Goal: Information Seeking & Learning: Understand process/instructions

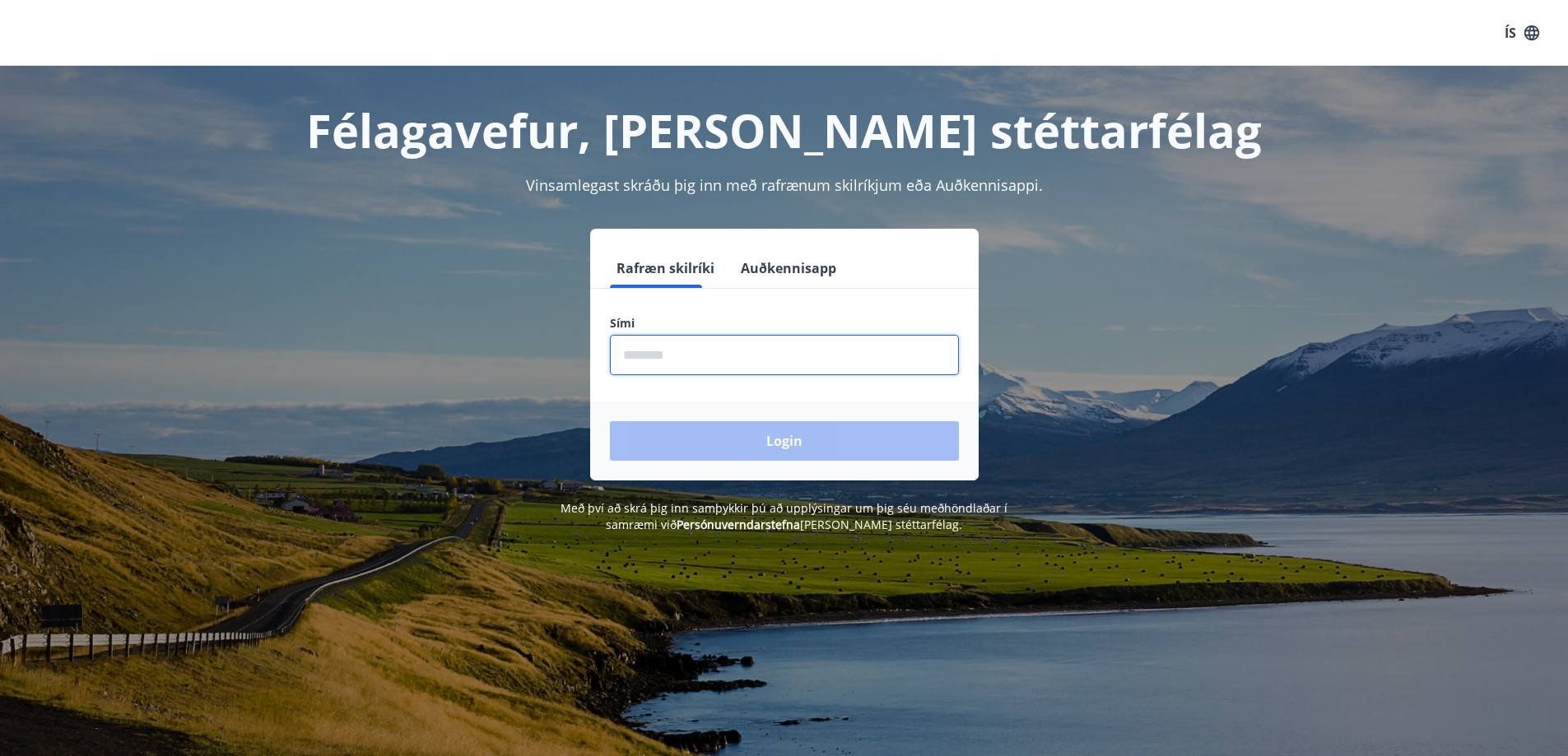
click at [860, 342] on input "phone" at bounding box center [784, 354] width 349 height 40
type input "********"
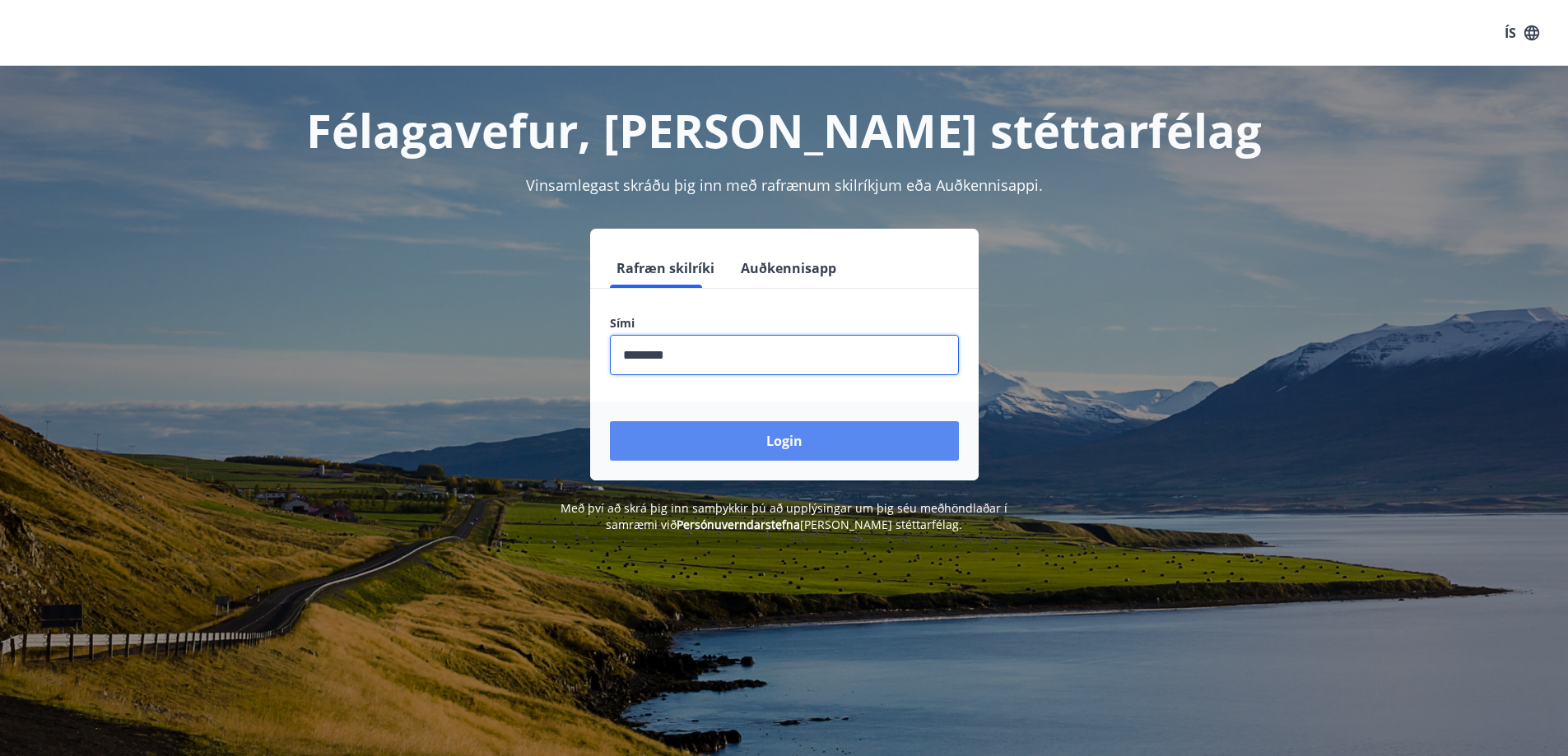
click at [706, 433] on button "Login" at bounding box center [784, 441] width 349 height 39
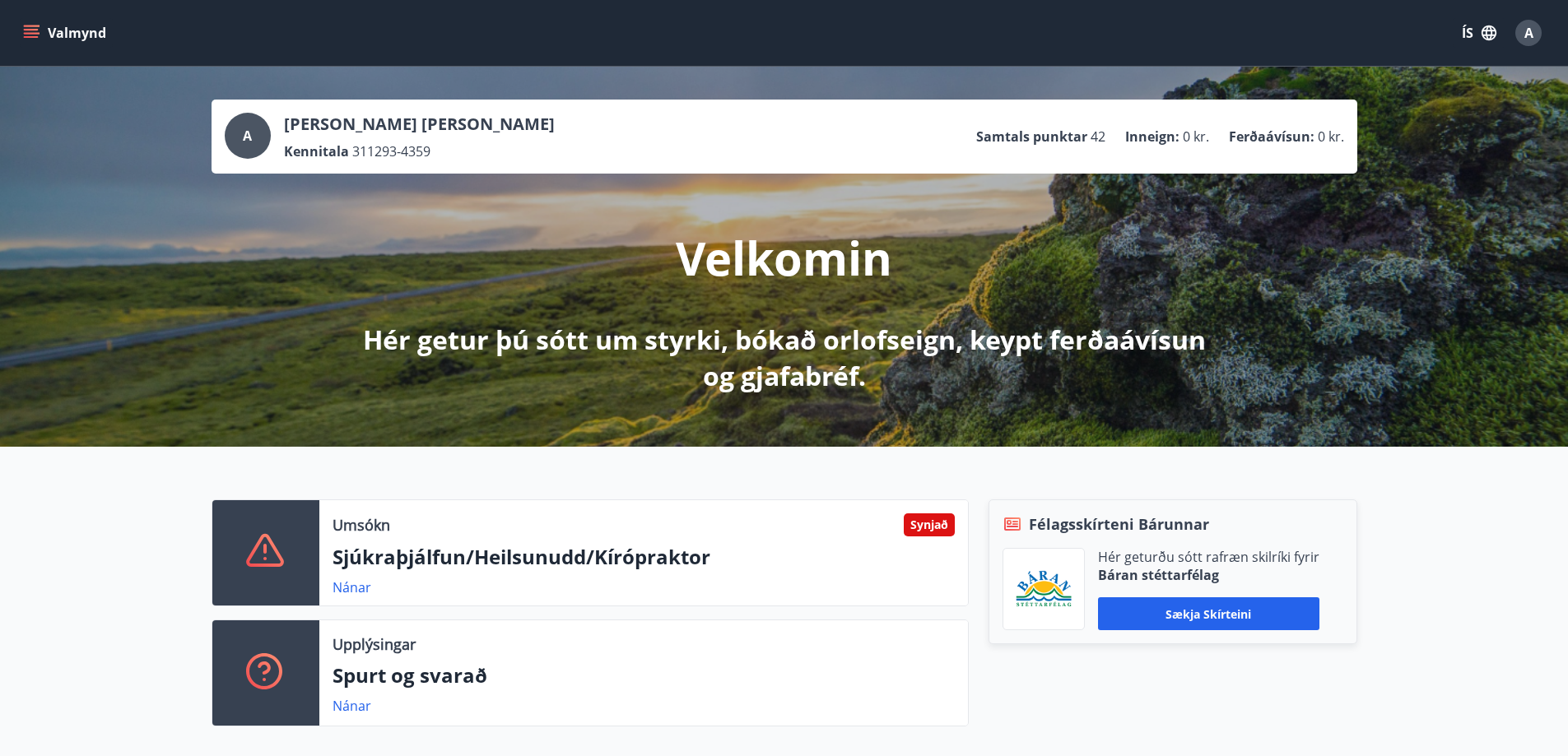
click at [1480, 24] on icon "button" at bounding box center [1489, 32] width 18 height 18
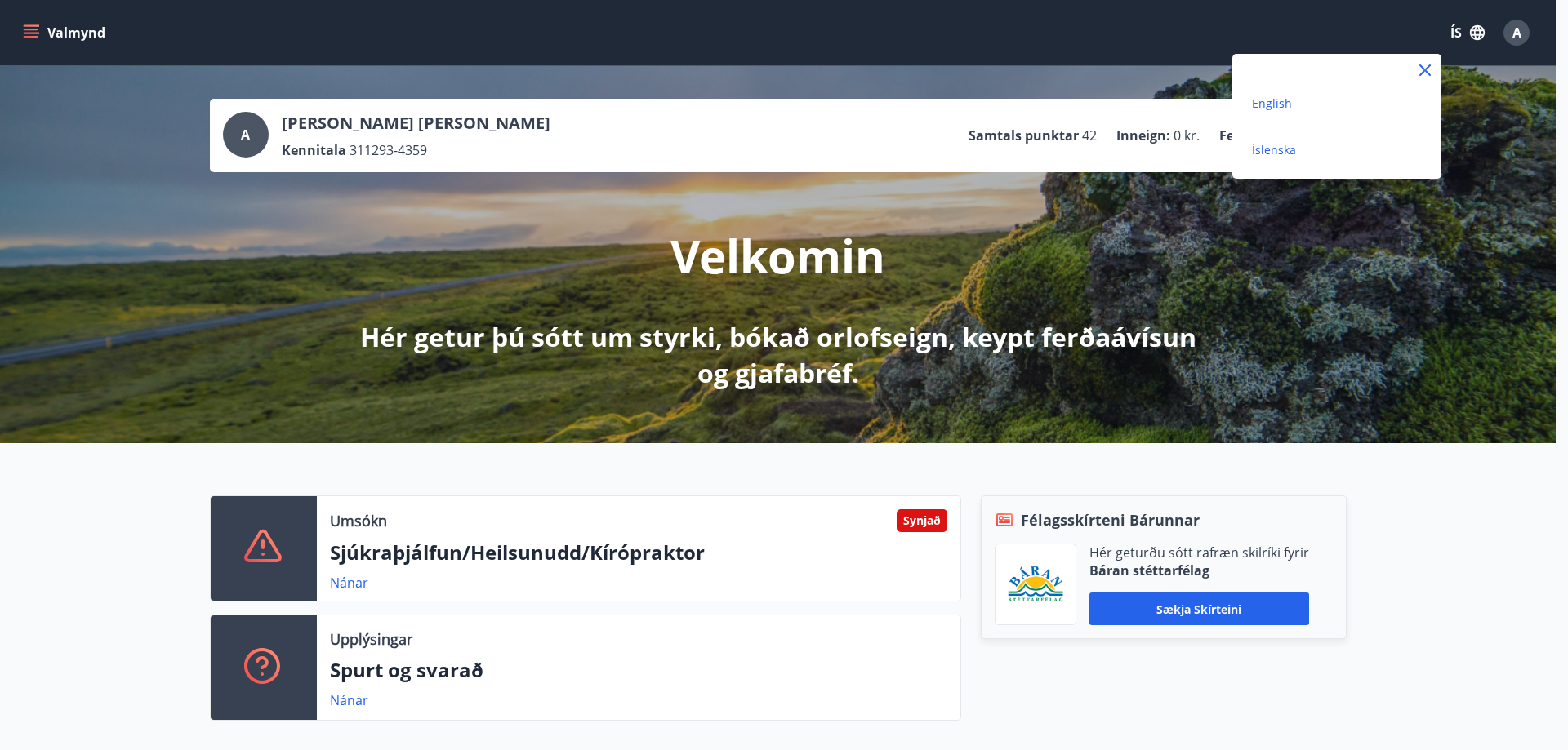
click at [1284, 102] on span "English" at bounding box center [1271, 104] width 40 height 16
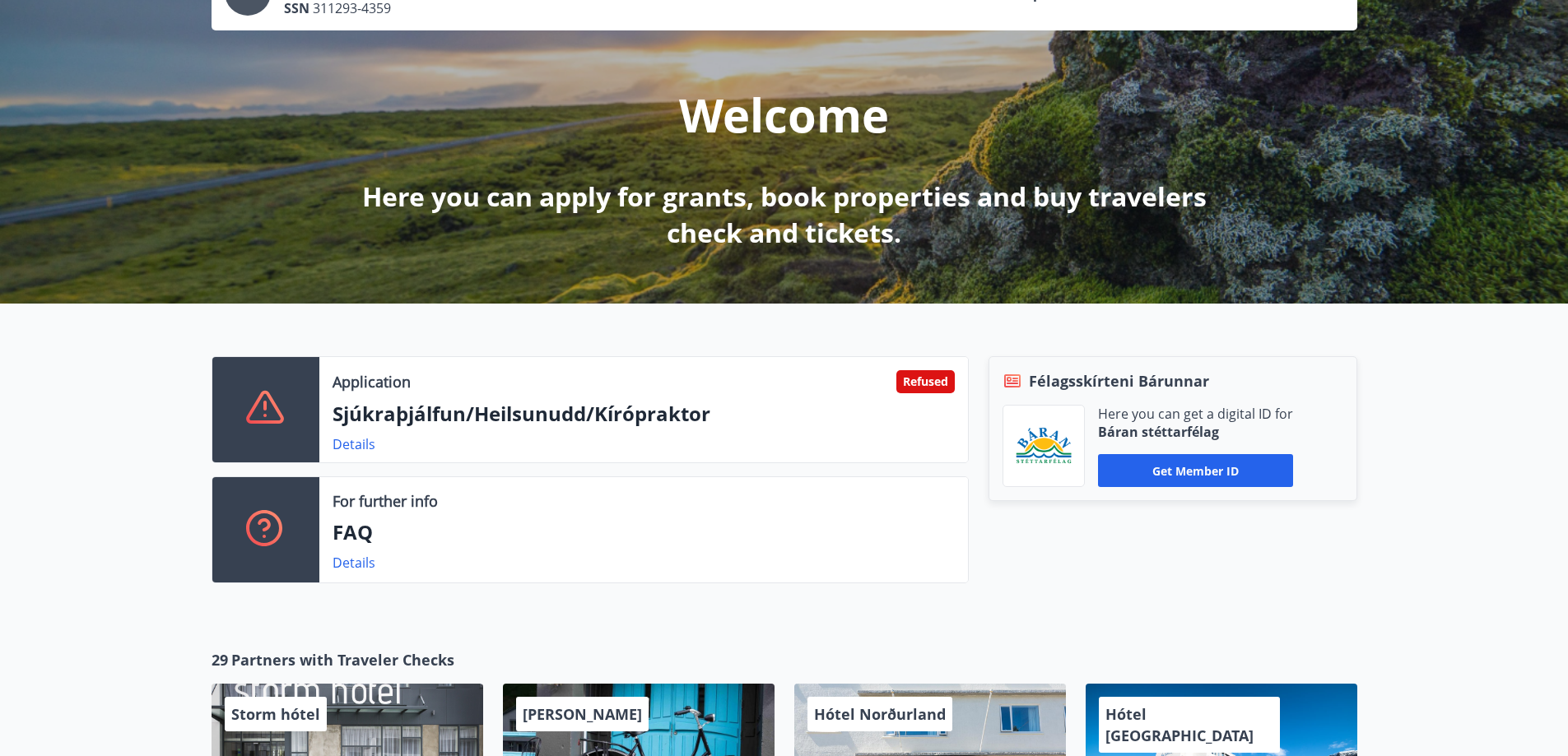
scroll to position [164, 0]
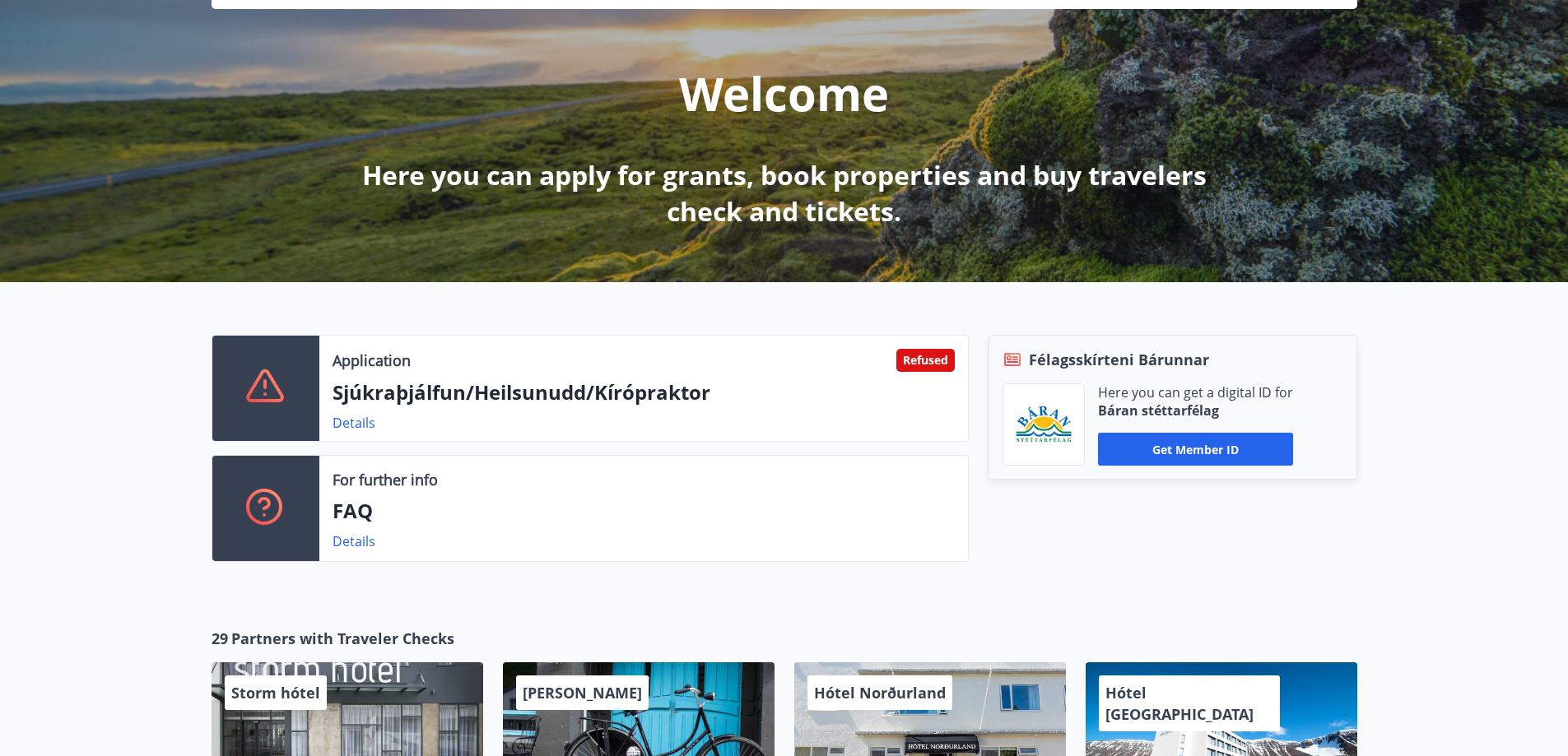
click at [359, 432] on div "Details" at bounding box center [360, 423] width 56 height 20
click at [359, 426] on link "Details" at bounding box center [354, 422] width 42 height 18
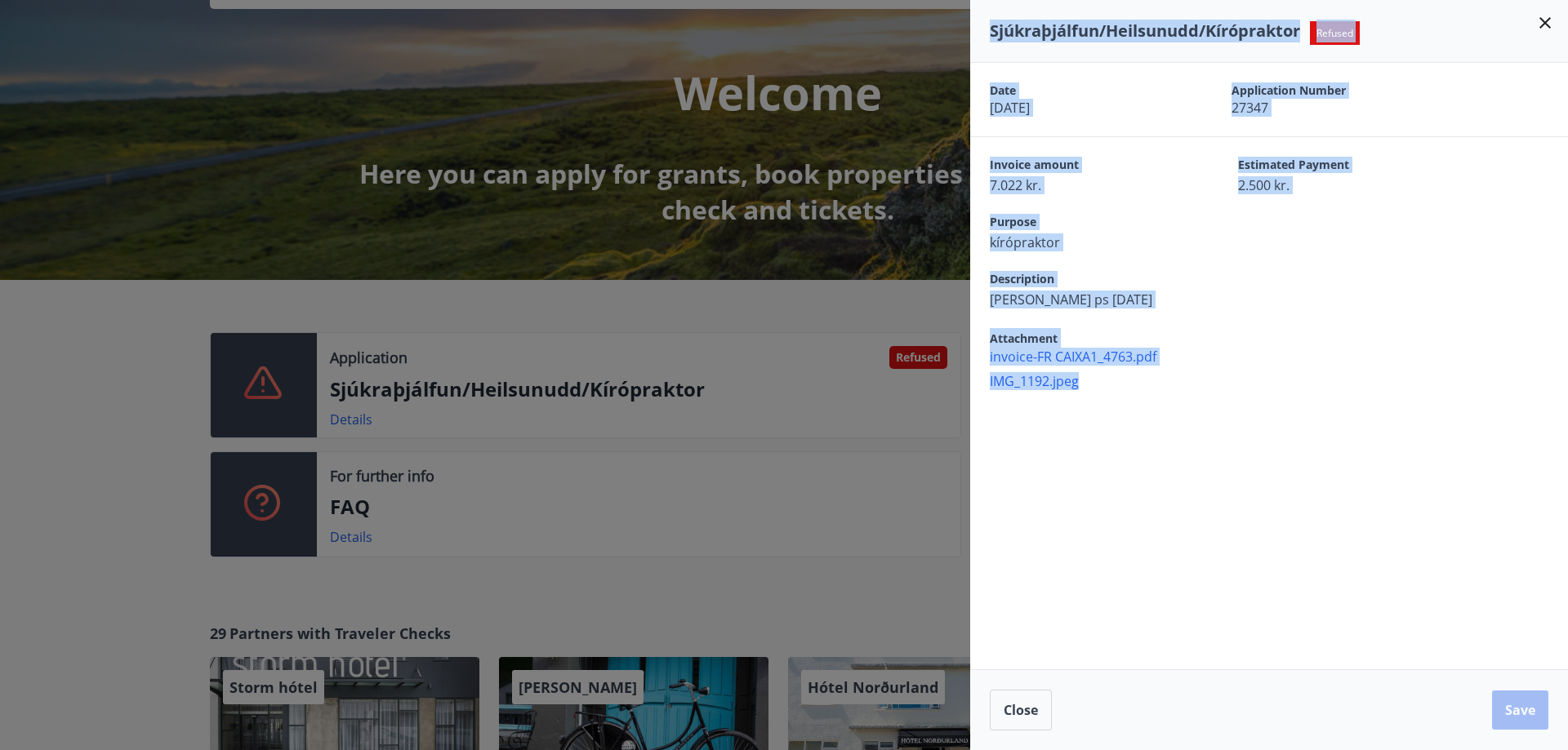
drag, startPoint x: 1148, startPoint y: 394, endPoint x: 965, endPoint y: 97, distance: 348.9
click at [965, 97] on div "Sjúkraþjálfun/Heilsunudd/Kírópraktor Refused Date [DATE] Application Number 273…" at bounding box center [784, 375] width 1568 height 750
click at [1537, 18] on icon at bounding box center [1545, 22] width 20 height 20
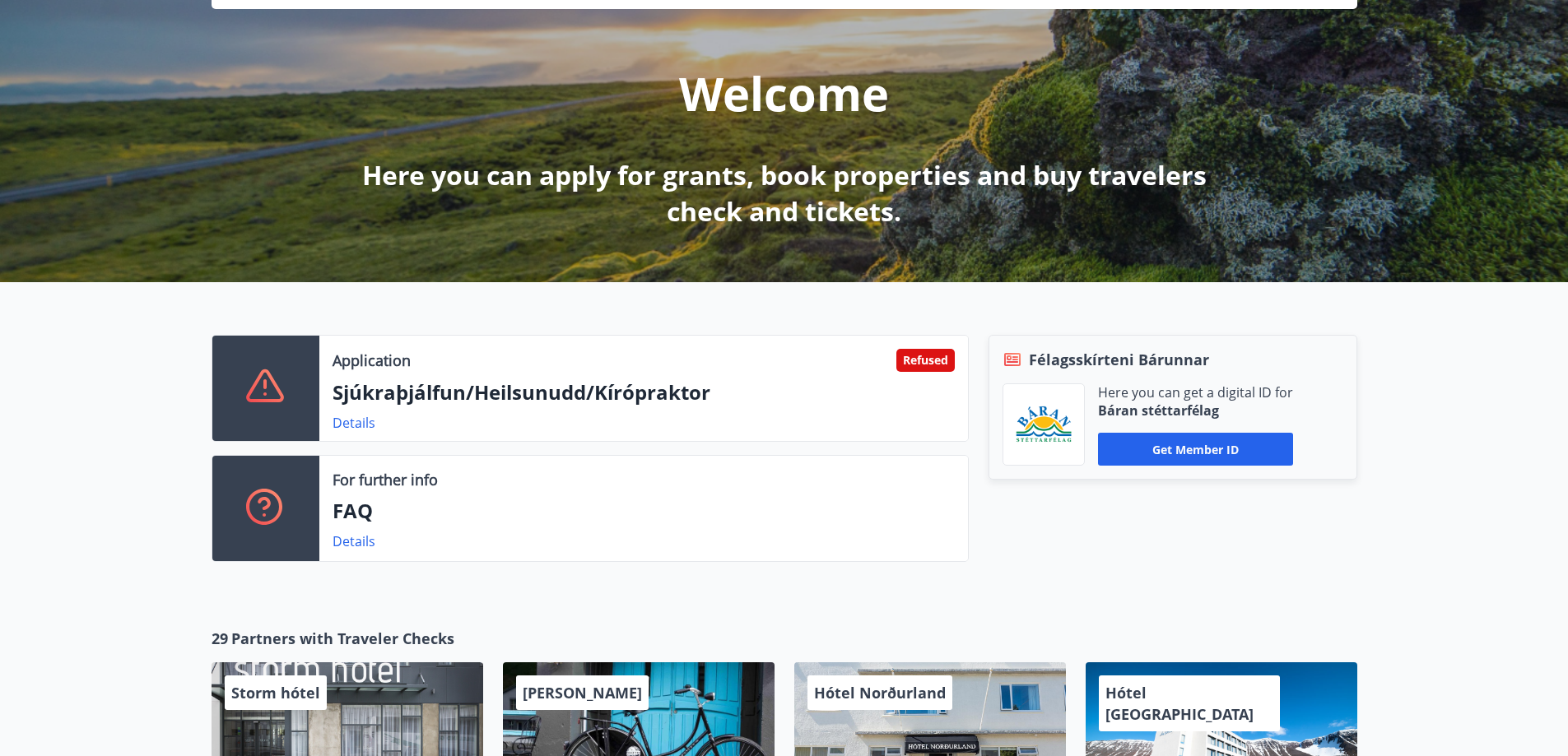
click at [915, 388] on p "Sjúkraþjálfun/Heilsunudd/Kírópraktor" at bounding box center [644, 392] width 622 height 28
click at [684, 397] on p "Sjúkraþjálfun/Heilsunudd/Kírópraktor" at bounding box center [644, 392] width 622 height 28
click at [258, 392] on icon at bounding box center [266, 388] width 39 height 39
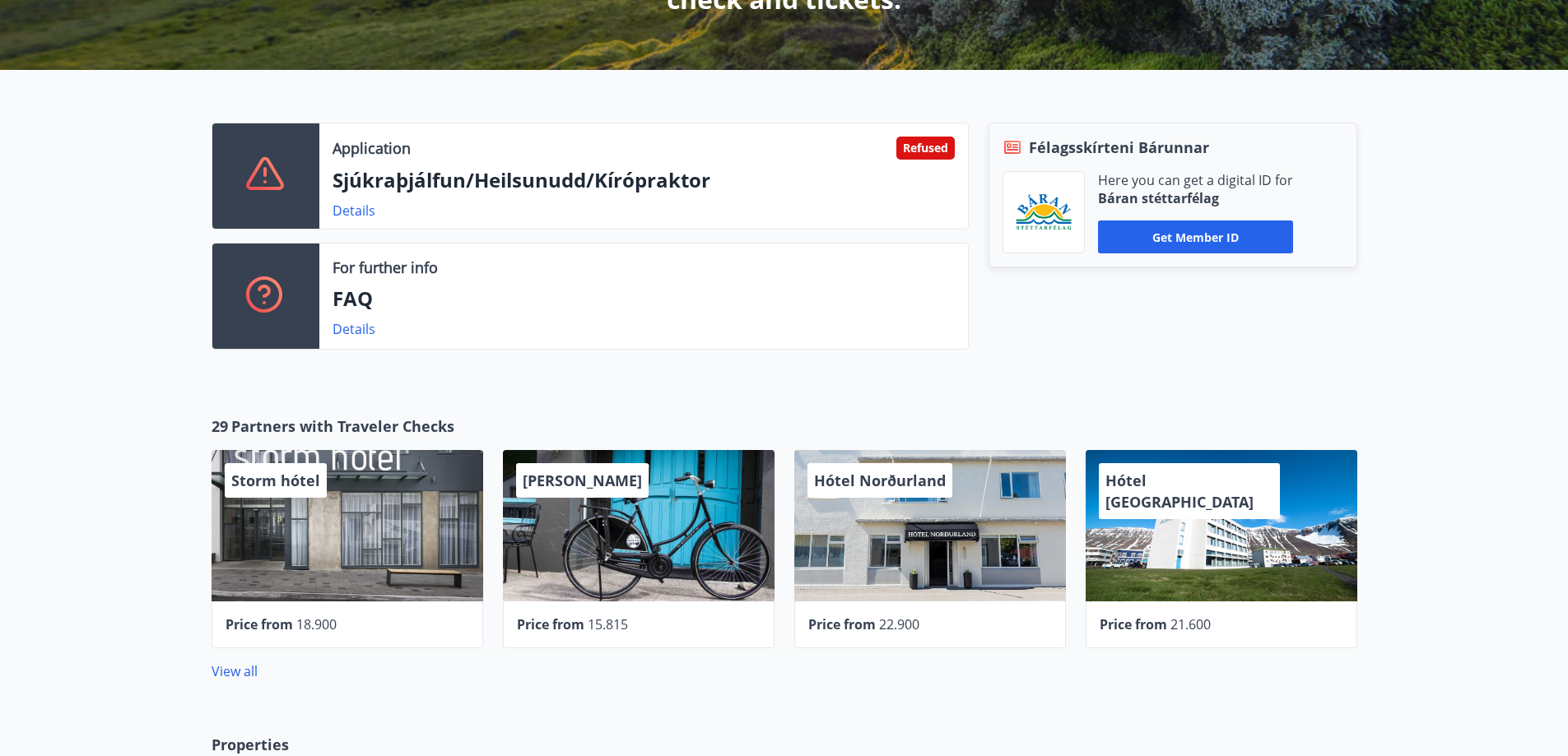
scroll to position [83, 0]
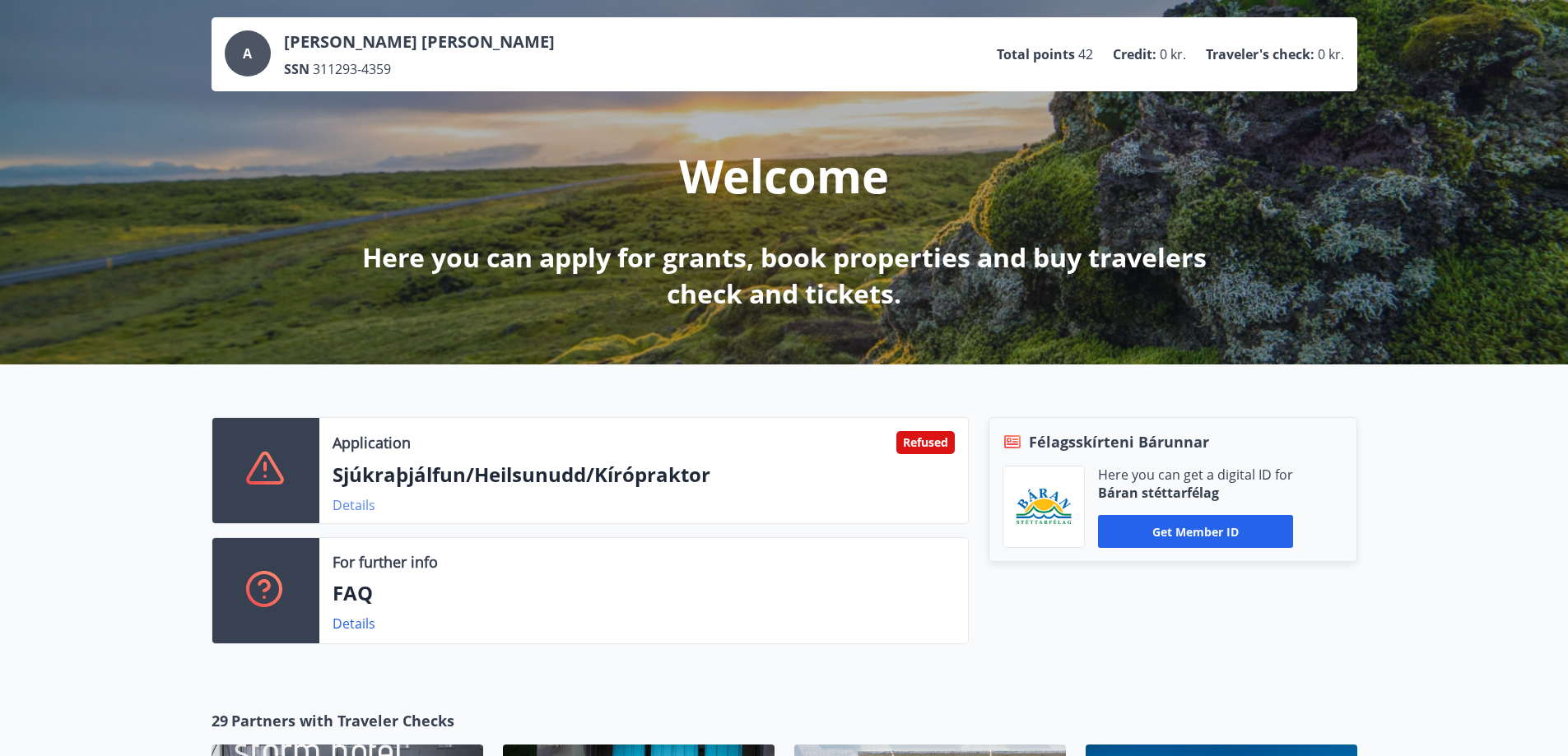
click at [362, 509] on link "Details" at bounding box center [354, 505] width 42 height 18
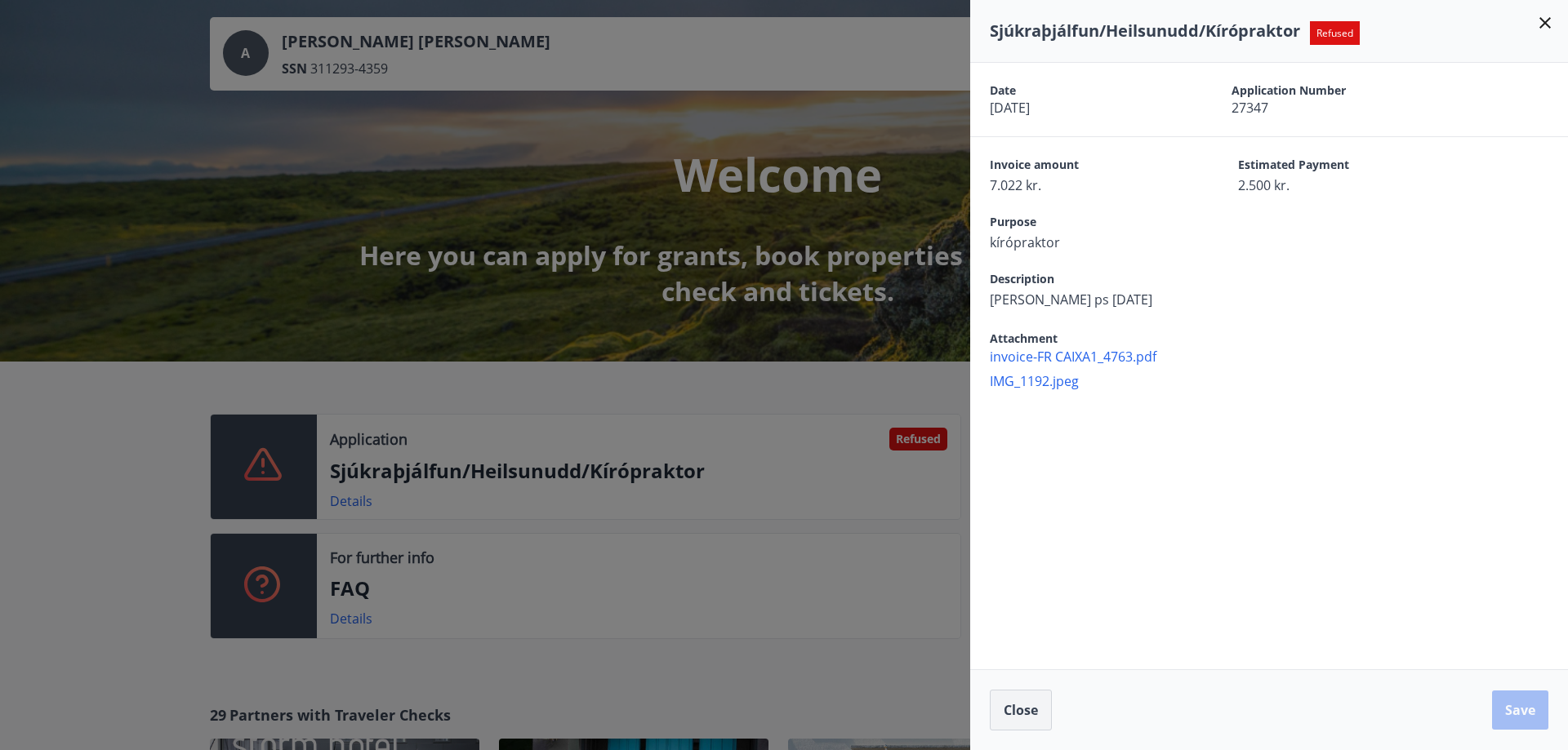
click at [1031, 709] on span "Close" at bounding box center [1020, 710] width 34 height 18
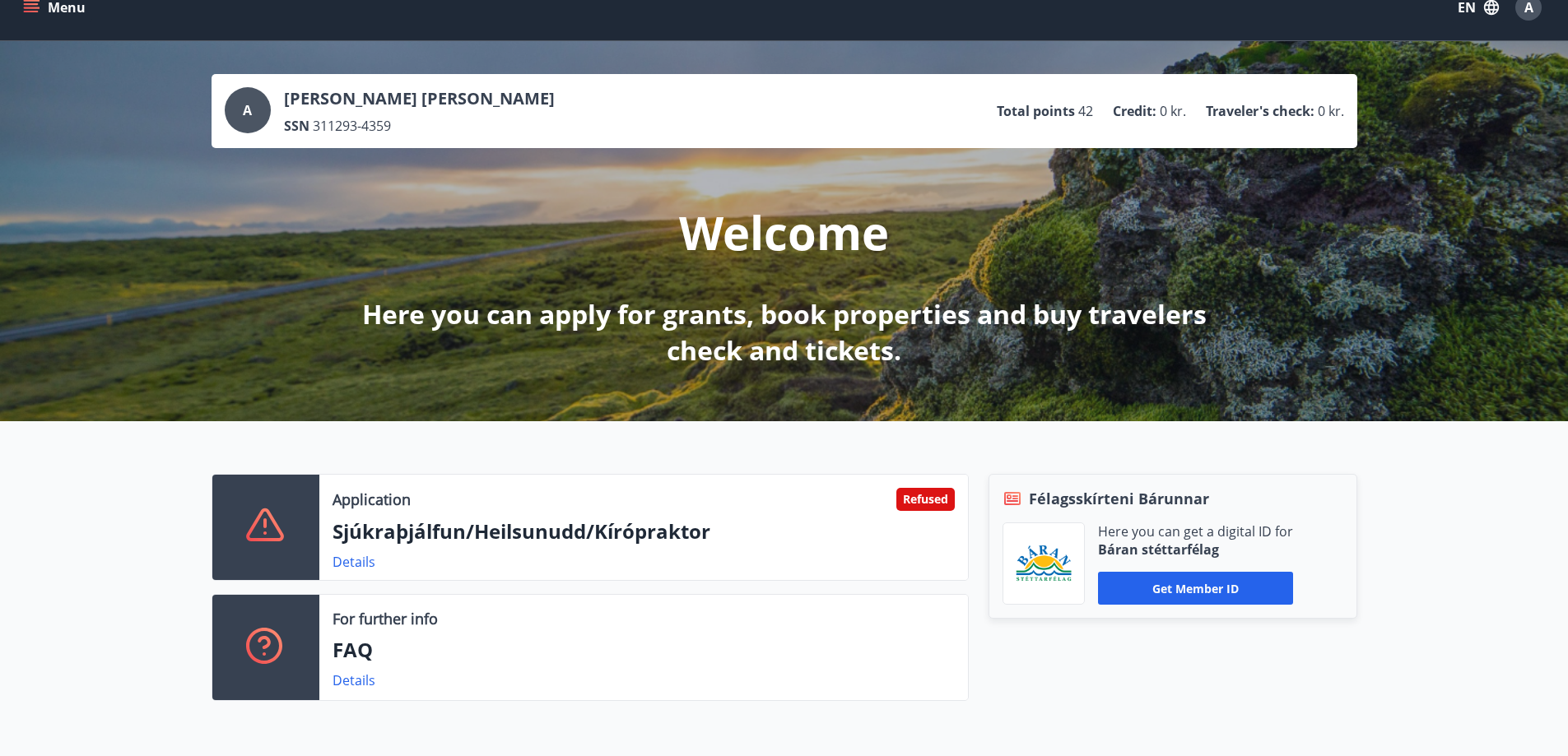
scroll to position [0, 0]
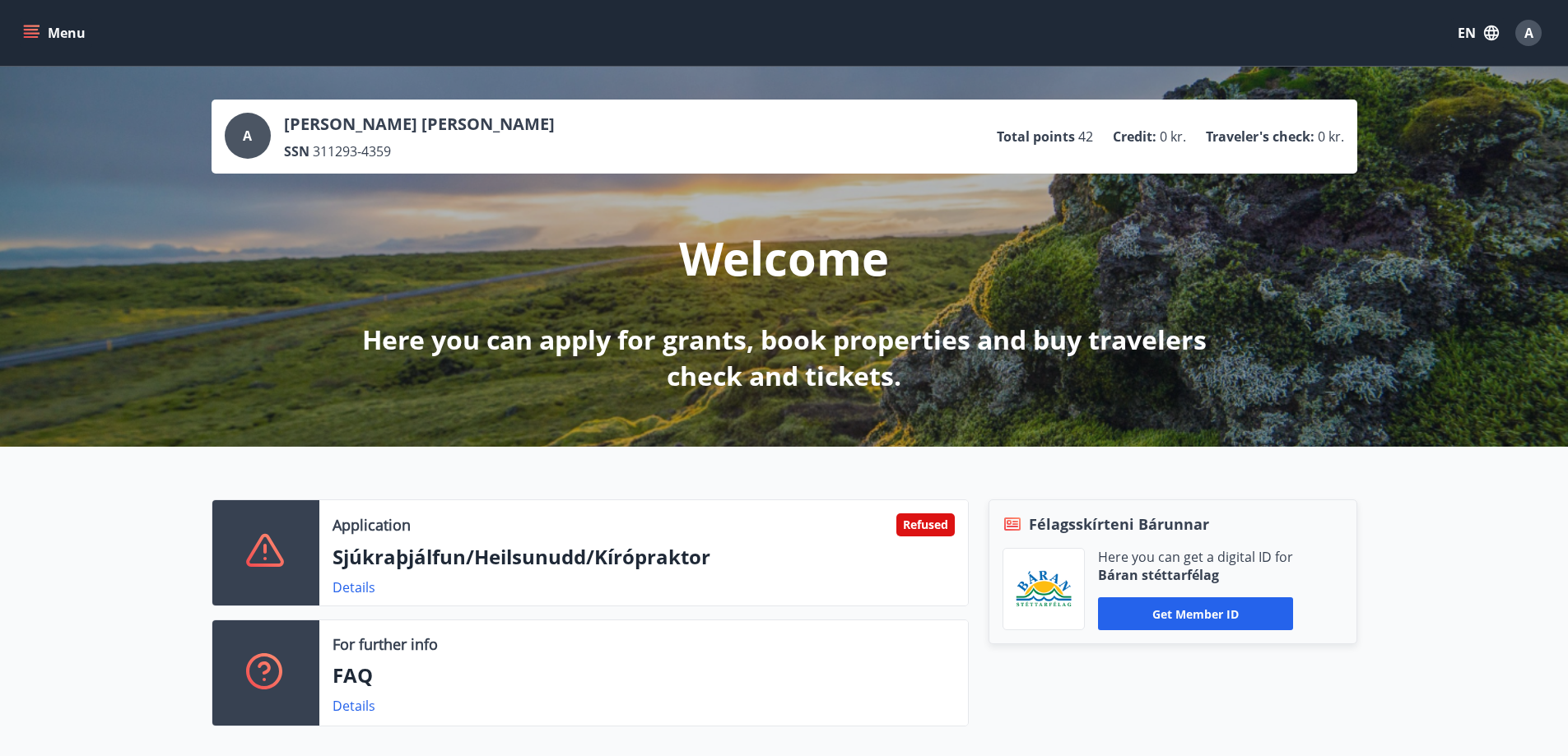
click at [0, 32] on div "Menu EN A" at bounding box center [784, 32] width 1568 height 66
click at [25, 28] on icon "menu" at bounding box center [31, 32] width 17 height 17
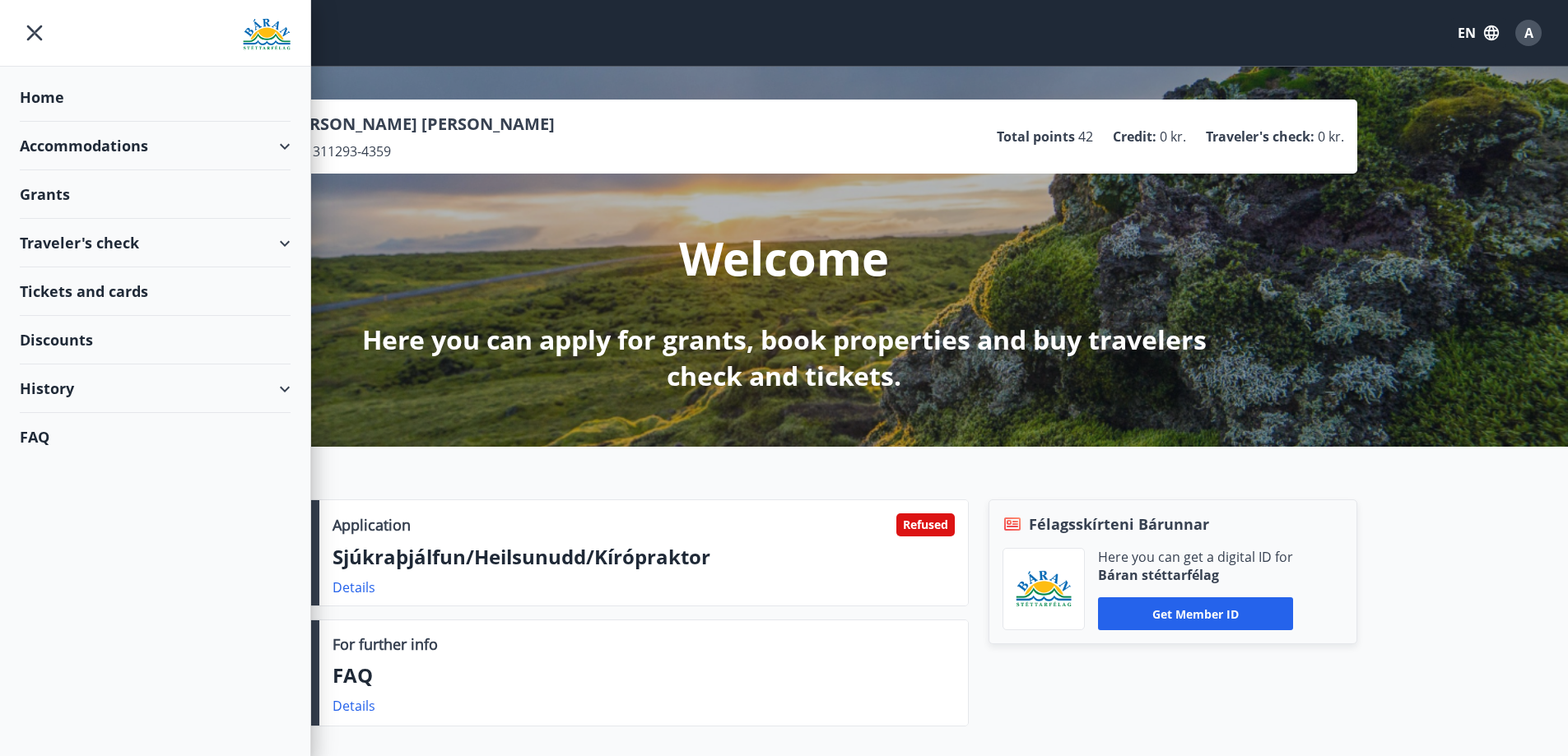
click at [117, 345] on div "Discounts" at bounding box center [155, 340] width 271 height 48
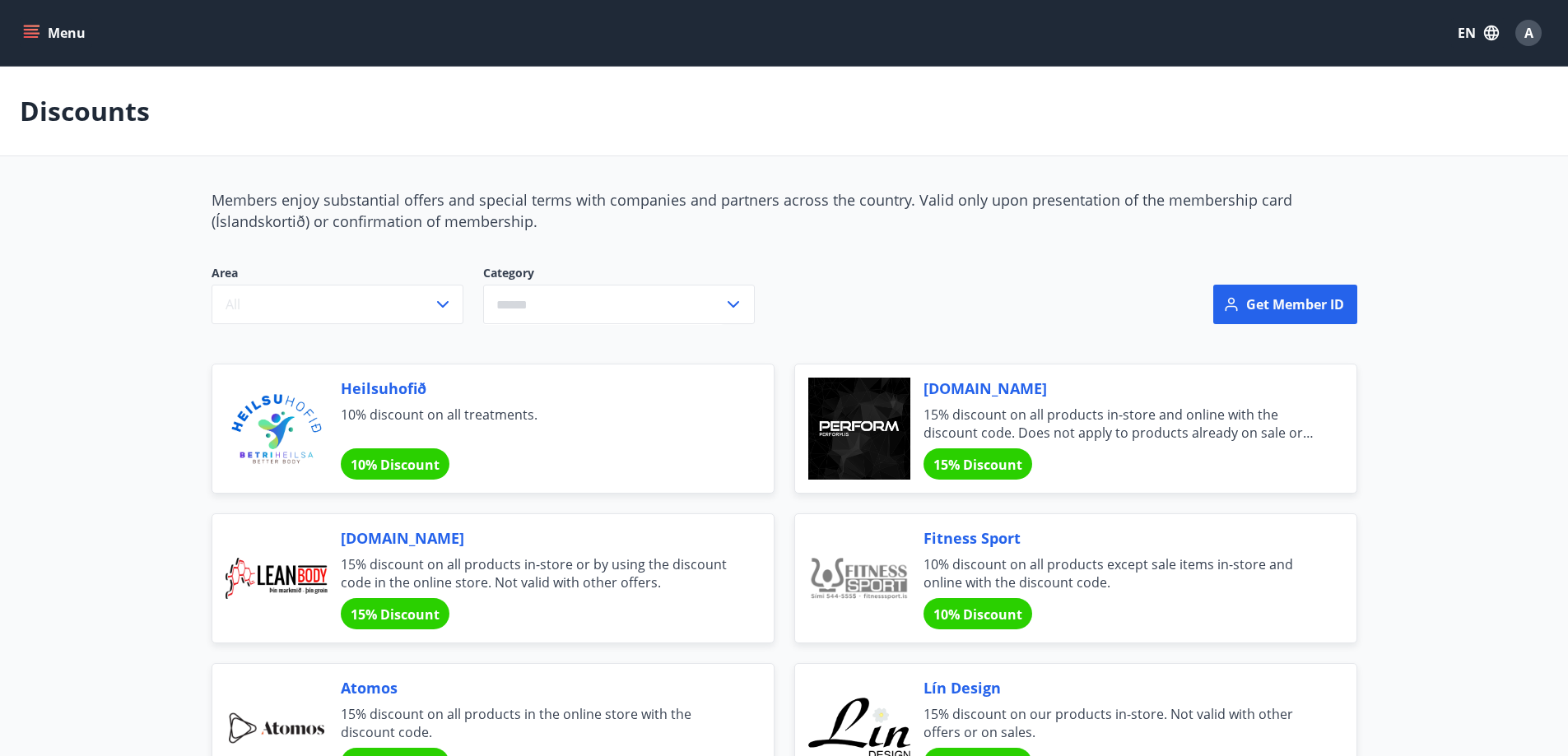
click at [33, 31] on icon "menu" at bounding box center [31, 30] width 15 height 2
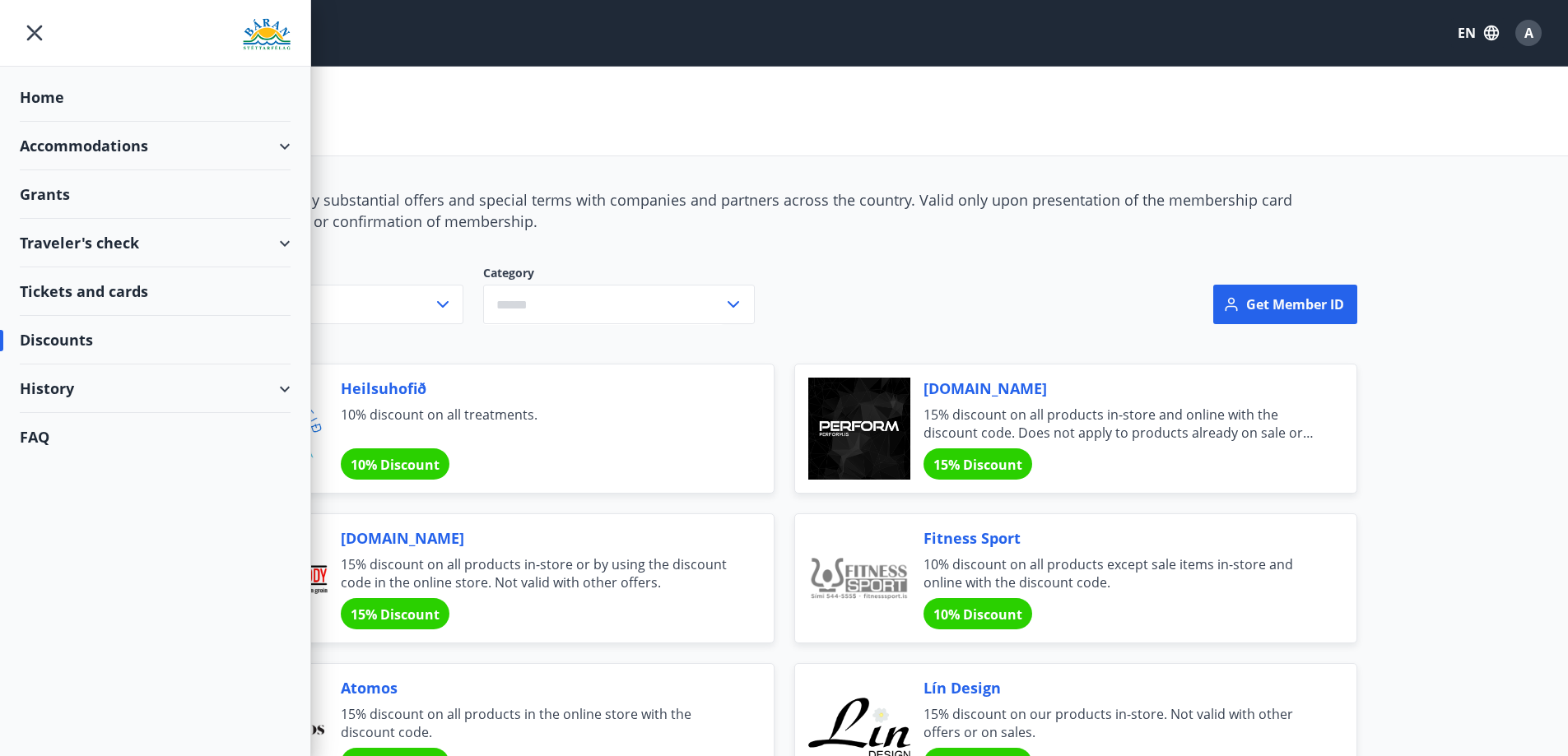
click at [83, 122] on div "Grants" at bounding box center [155, 96] width 271 height 48
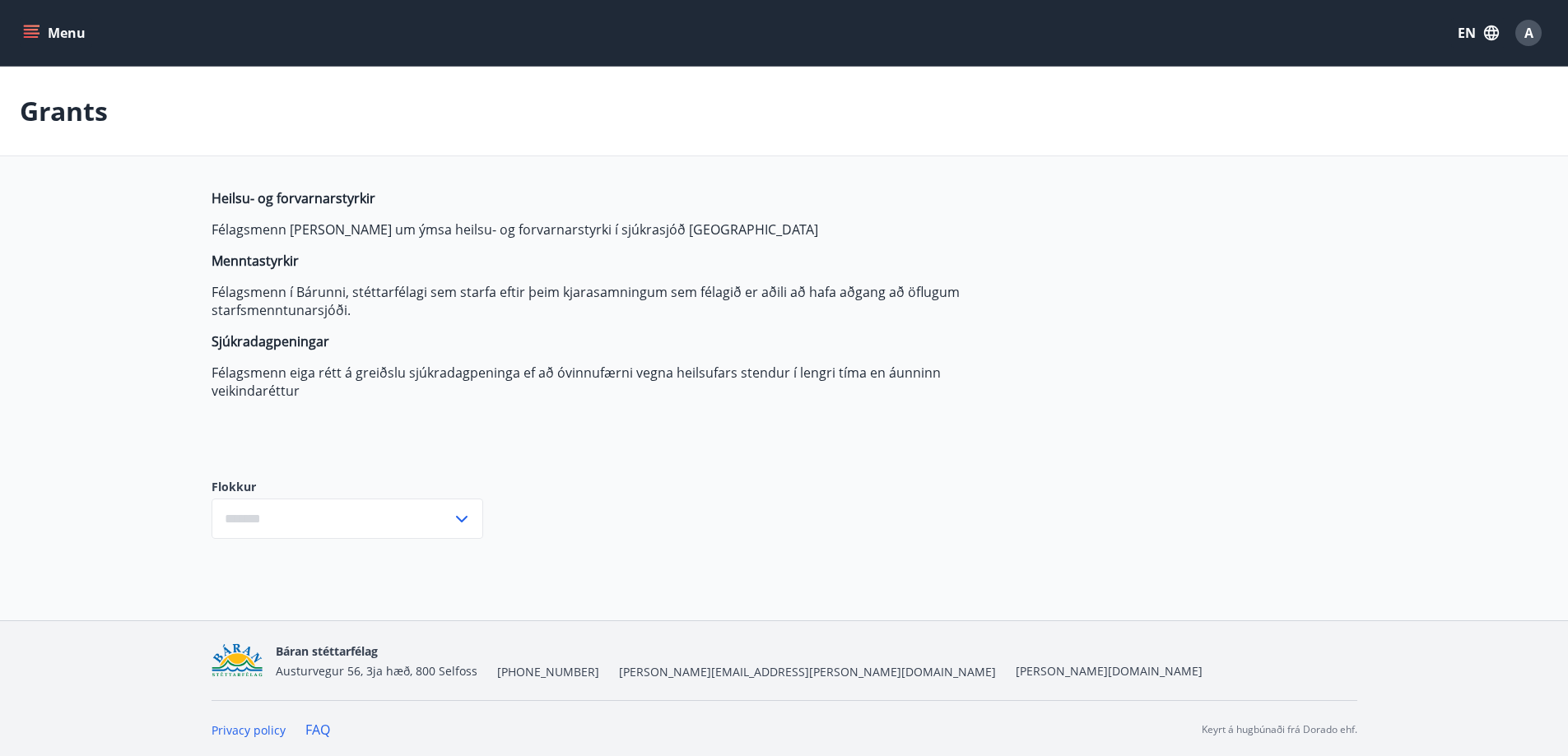
type input "***"
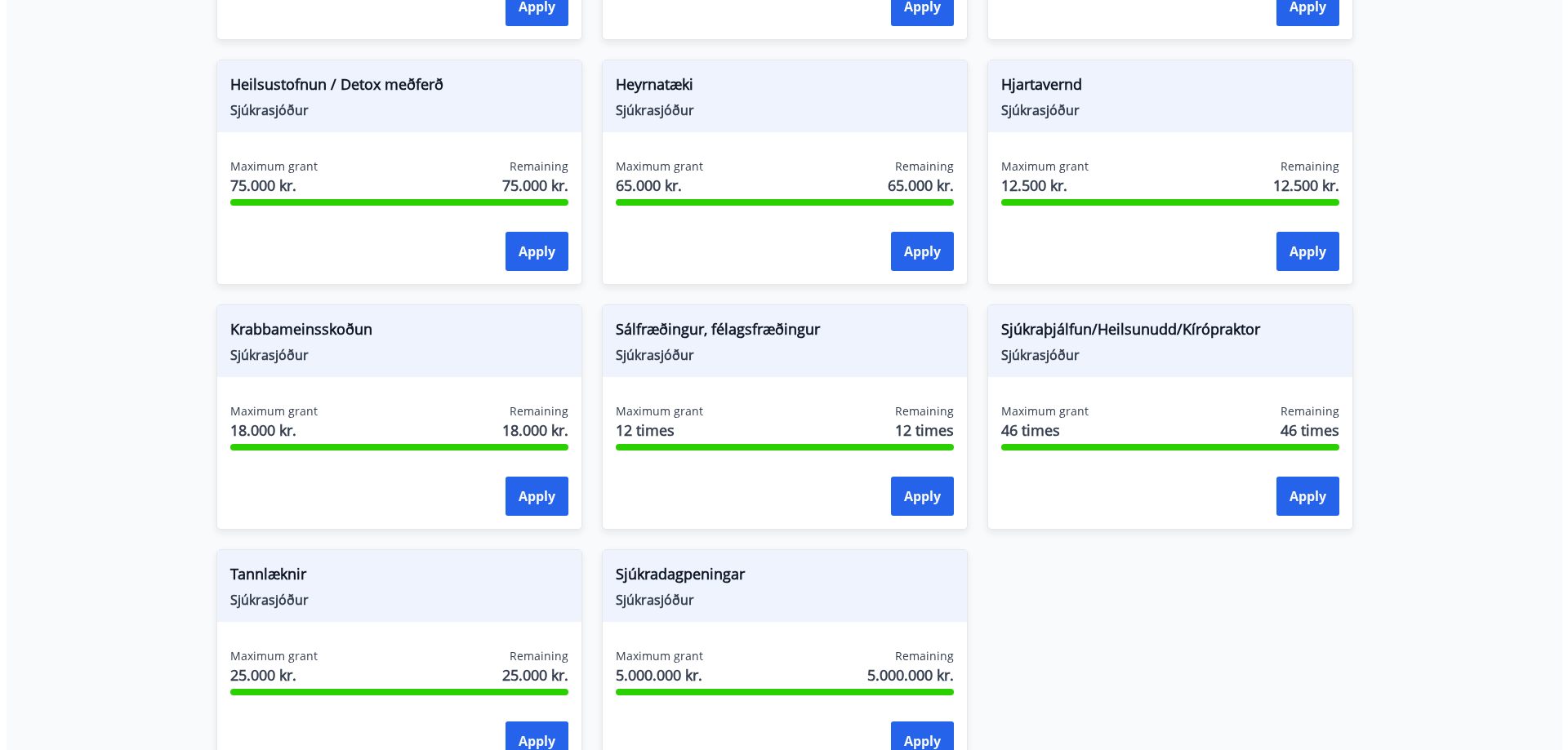
scroll to position [979, 0]
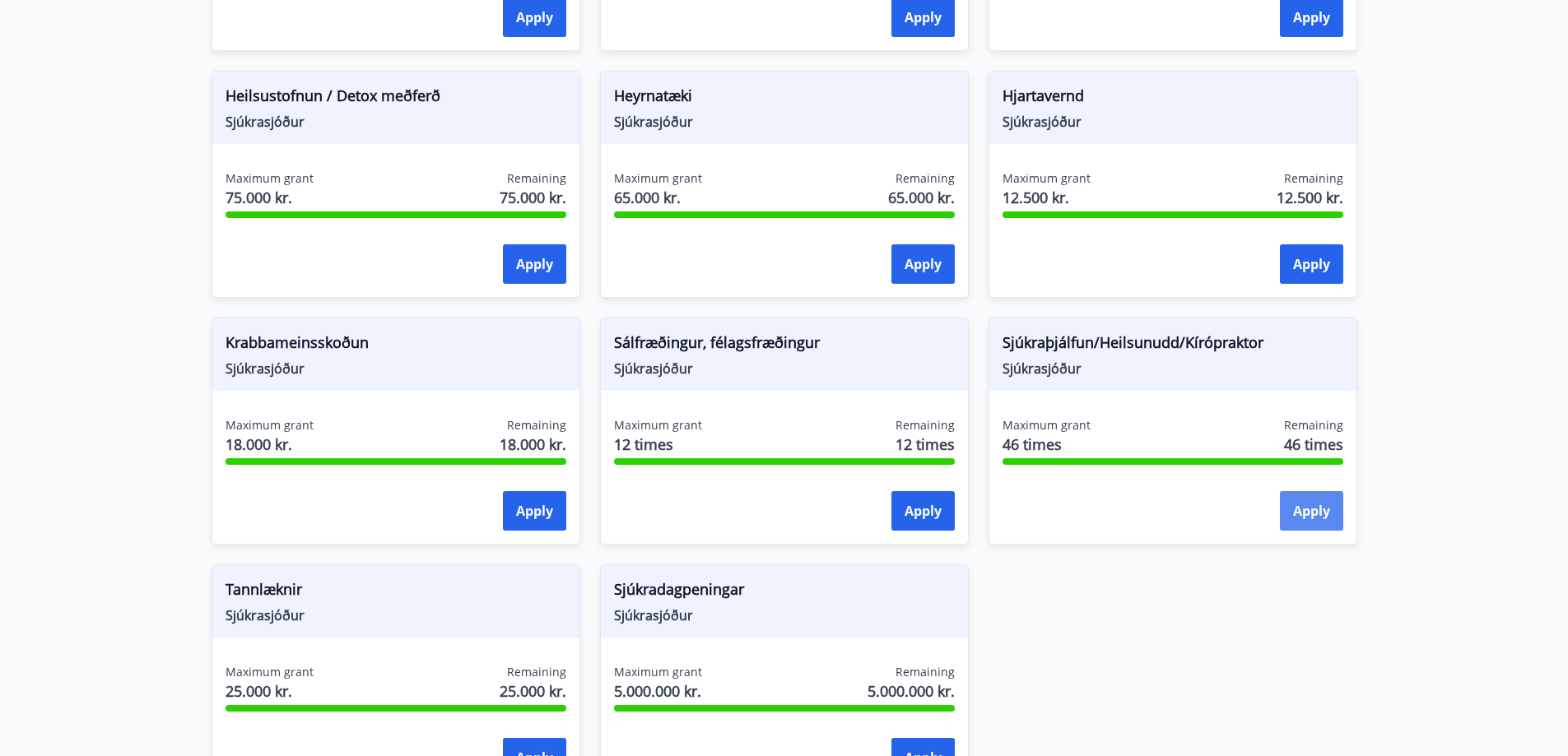
click at [1298, 507] on button "Apply" at bounding box center [1312, 511] width 63 height 39
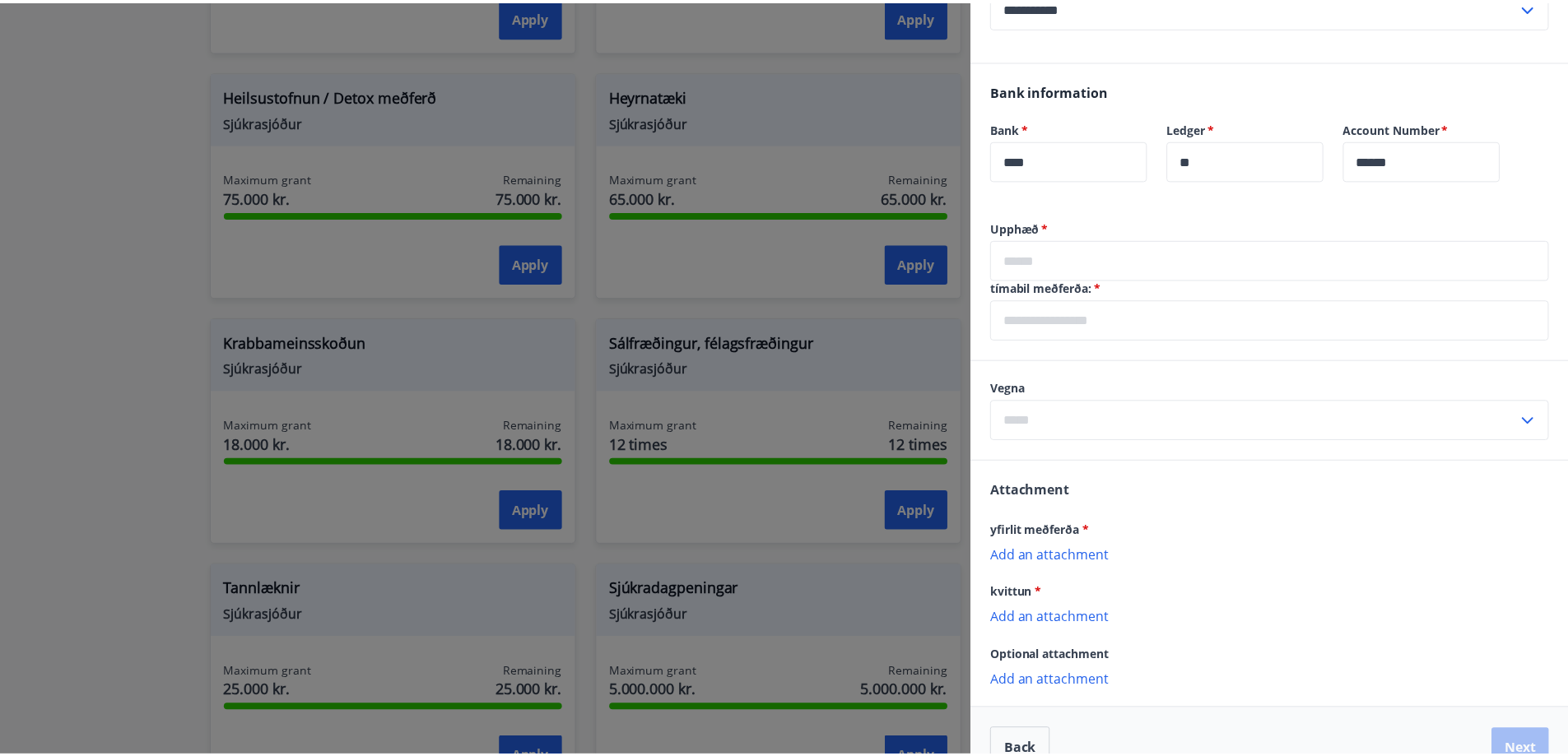
scroll to position [0, 0]
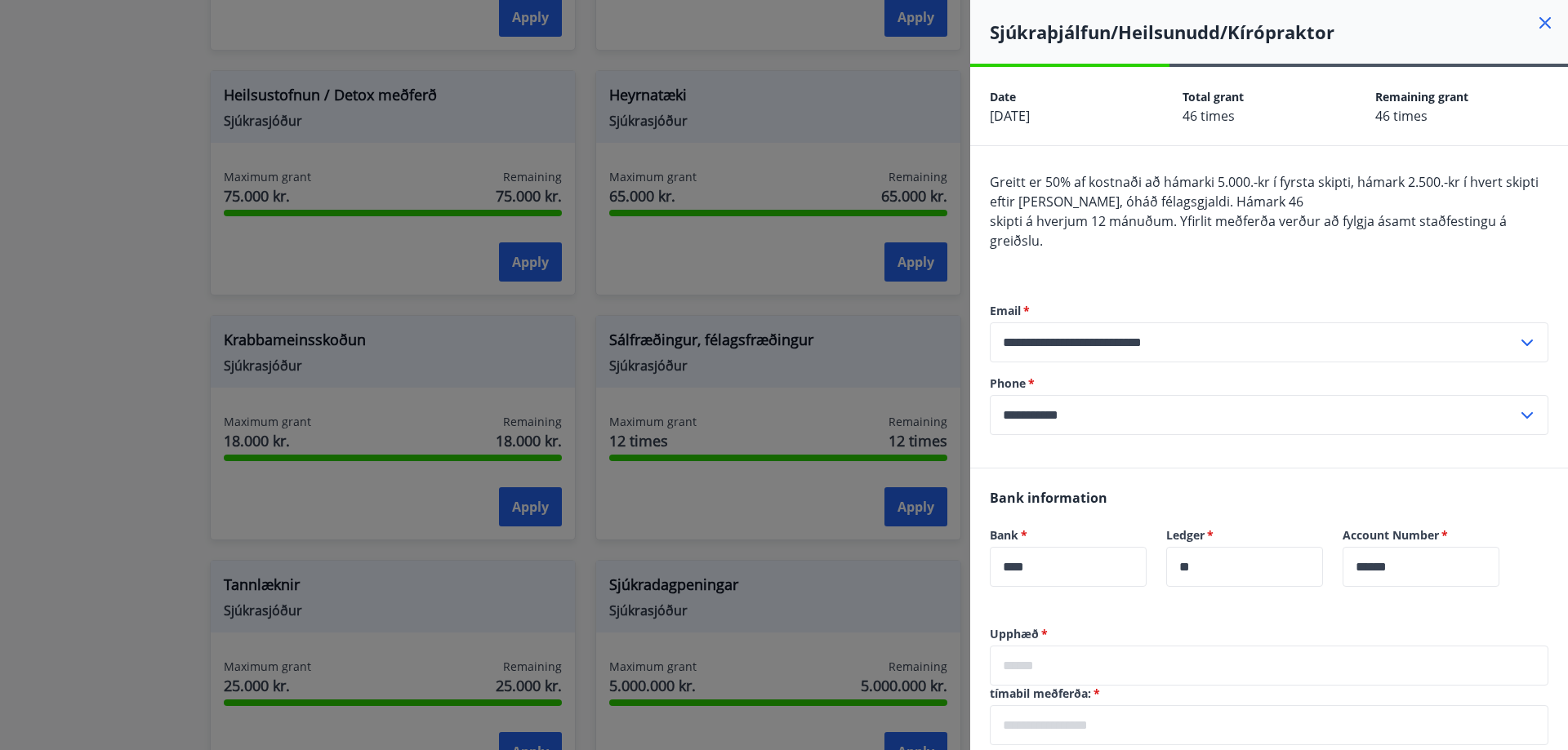
click at [1535, 21] on icon at bounding box center [1545, 22] width 20 height 20
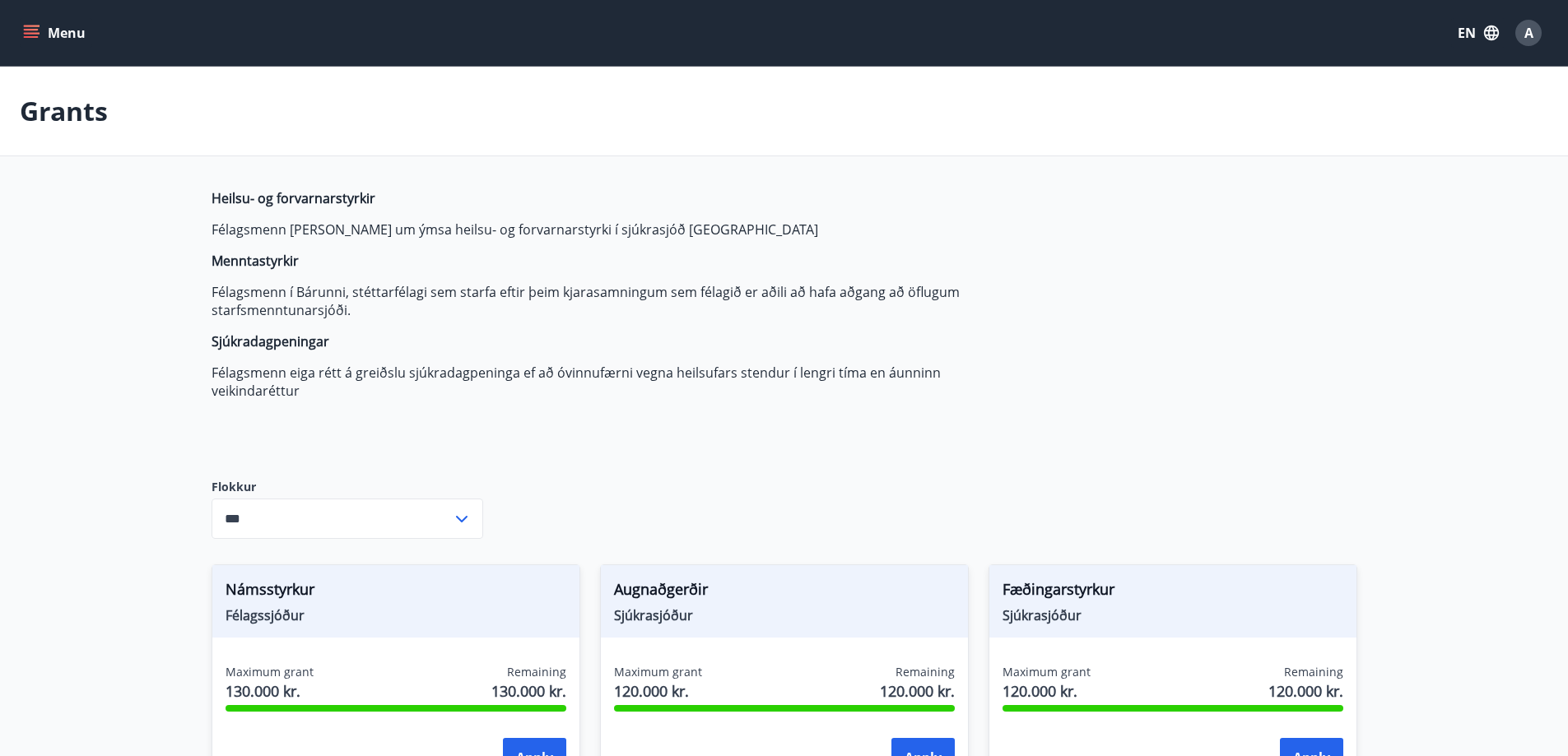
click at [32, 40] on icon "menu" at bounding box center [31, 32] width 17 height 17
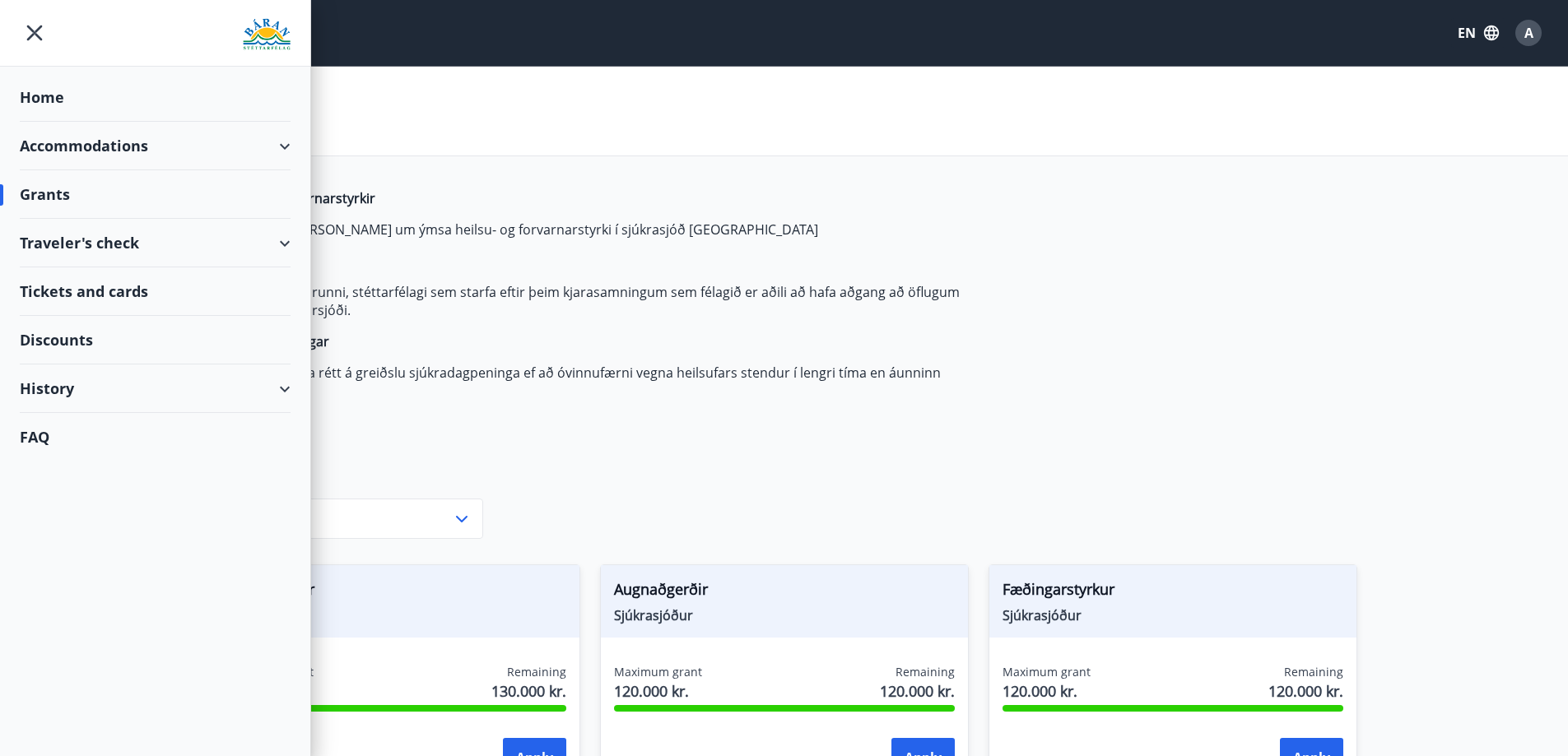
drag, startPoint x: 437, startPoint y: 162, endPoint x: 423, endPoint y: 162, distance: 14.0
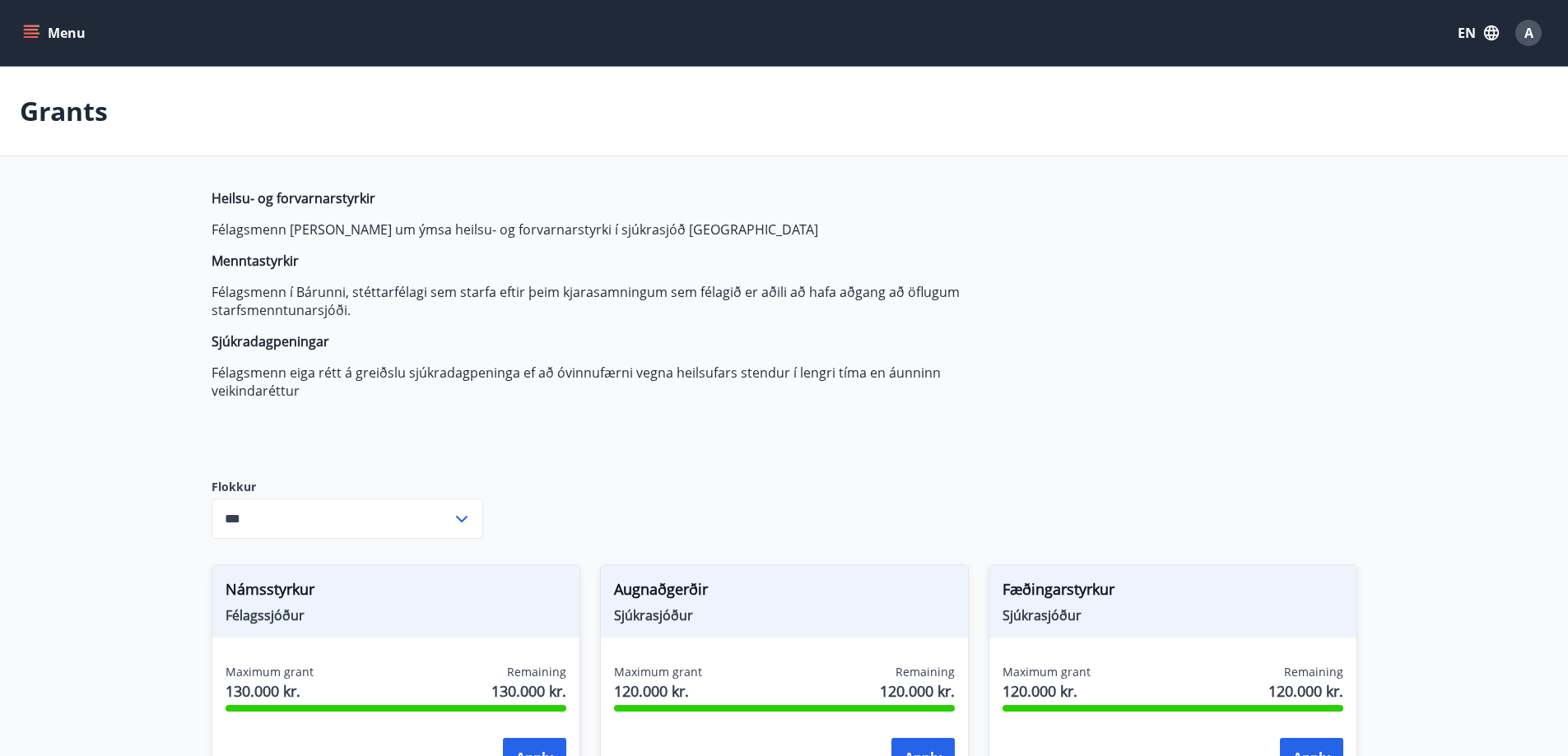
click at [1531, 38] on span "A" at bounding box center [1529, 32] width 9 height 18
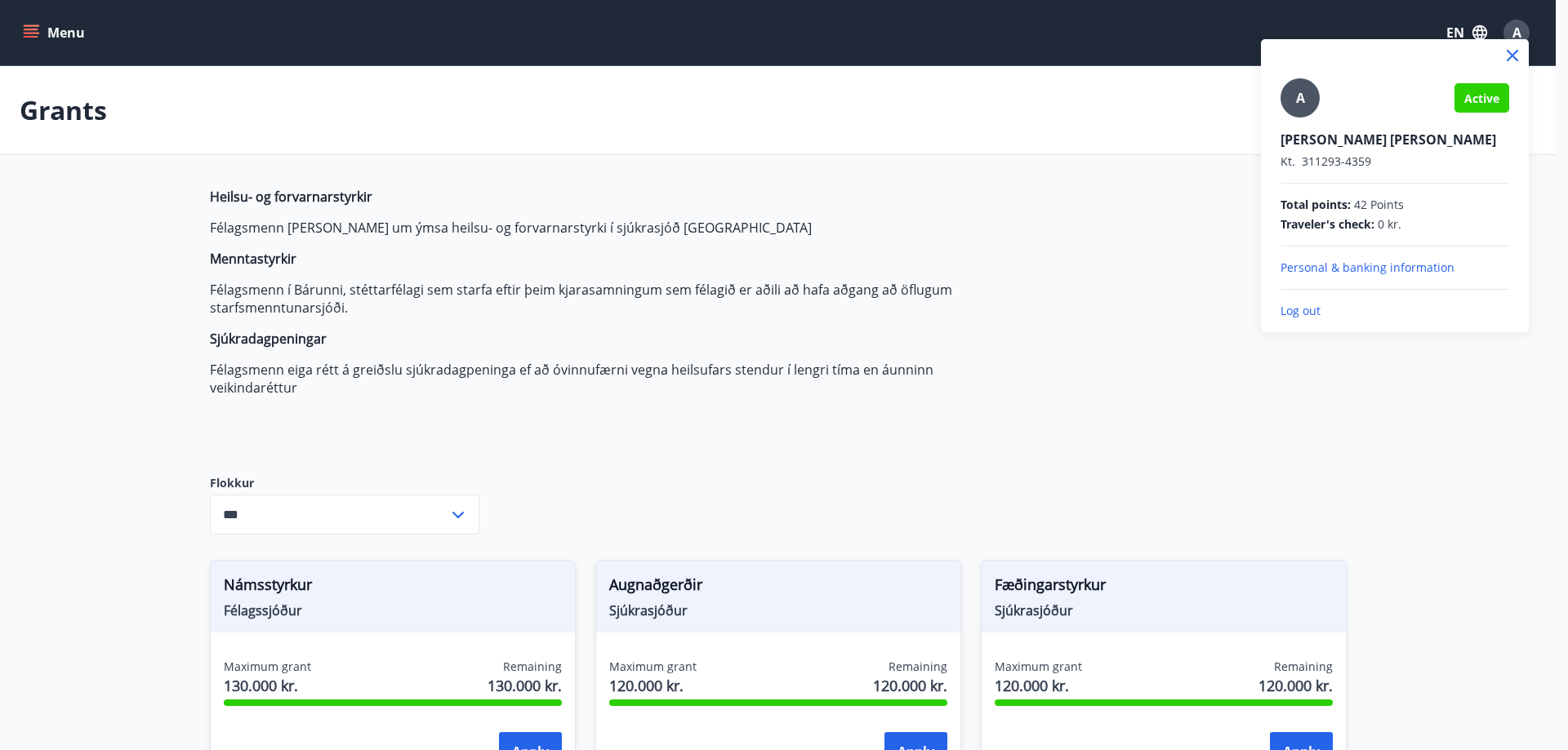
click at [1309, 98] on div "A" at bounding box center [1300, 98] width 39 height 39
click at [1309, 120] on input "A" at bounding box center [1391, 129] width 222 height 18
click at [42, 27] on div at bounding box center [784, 375] width 1568 height 750
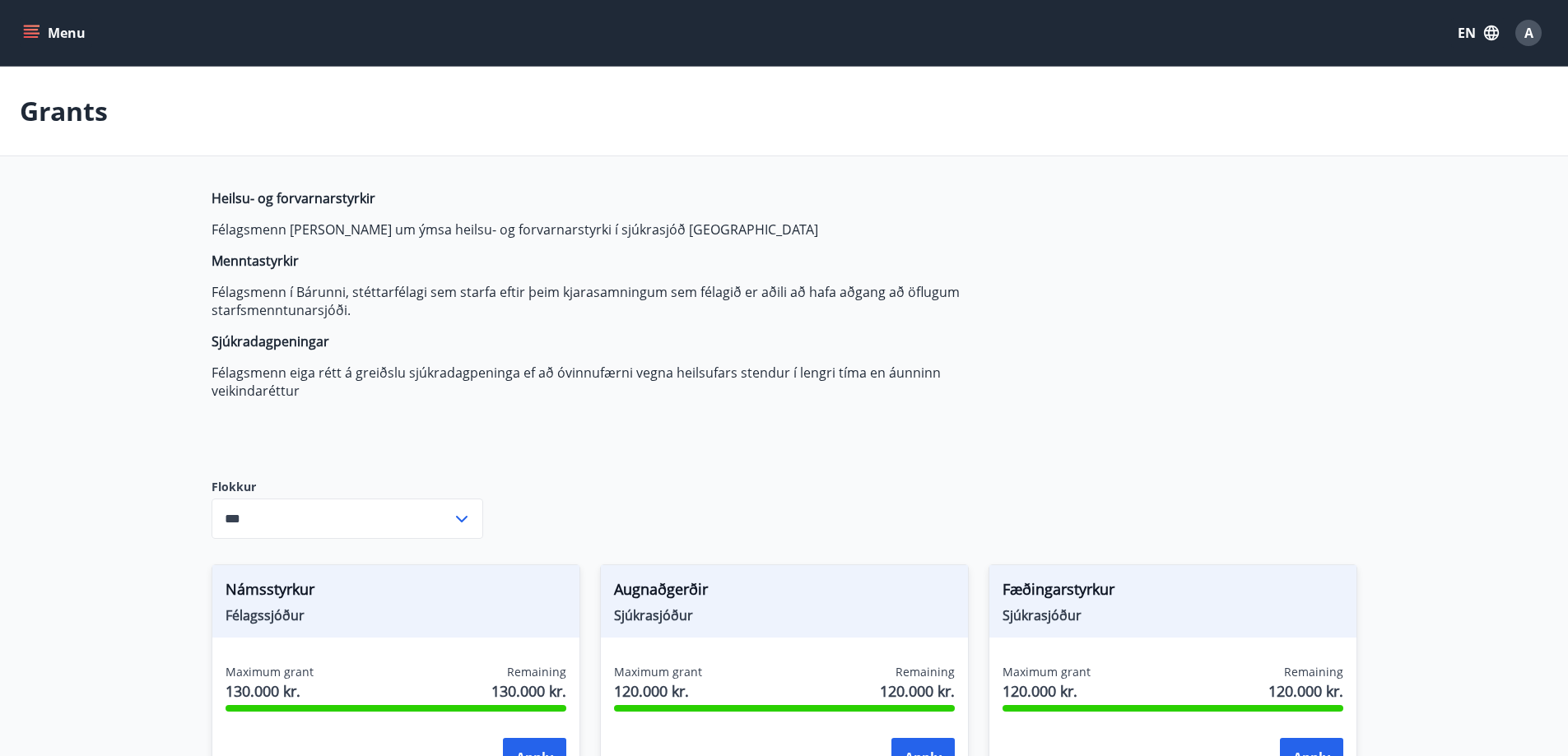
click at [38, 30] on icon "menu" at bounding box center [31, 32] width 17 height 17
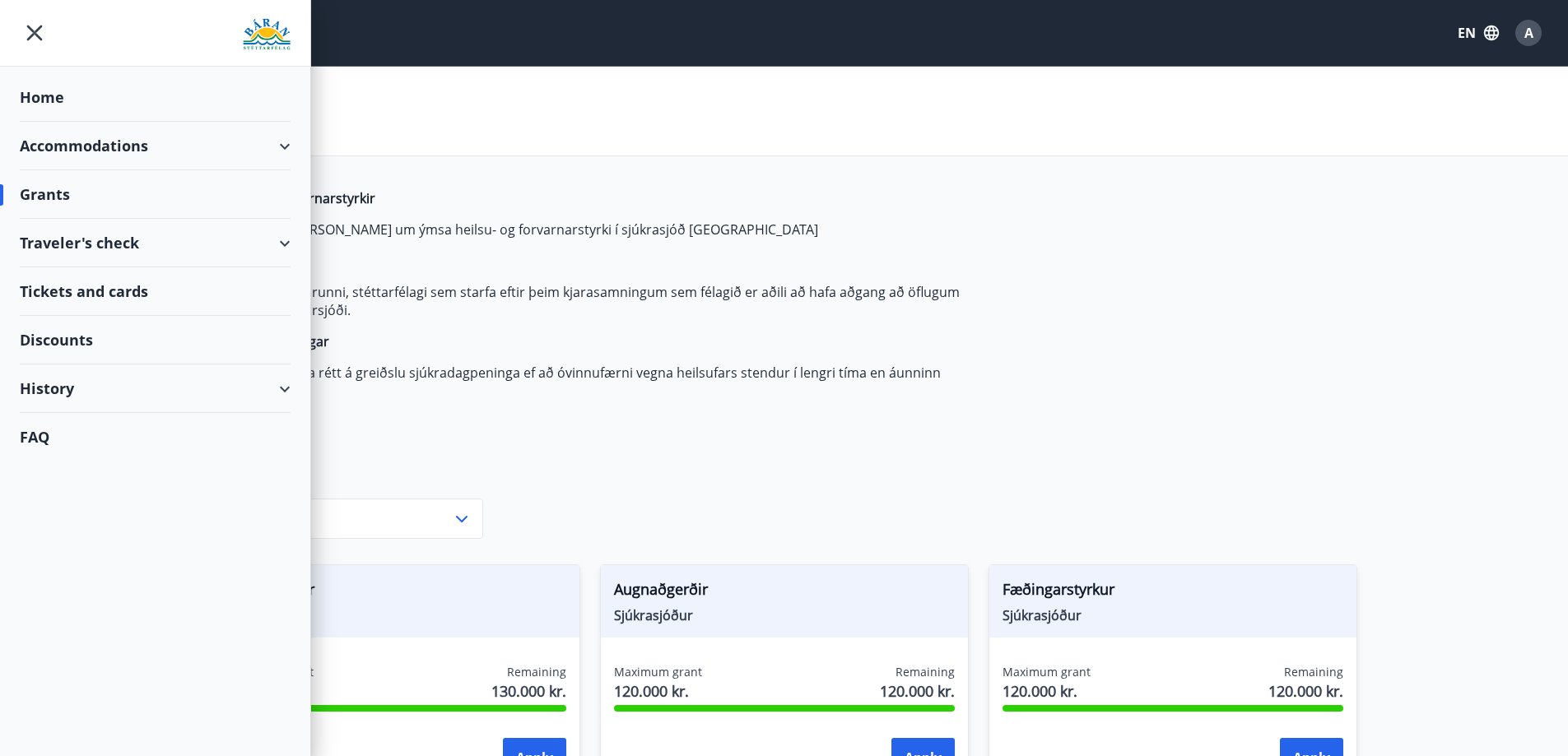
click at [823, 452] on div "Heilsu- og forvarnarstyrkir Félagsmenn [PERSON_NAME] um ýmsa heilsu- og forvarn…" at bounding box center [600, 320] width 777 height 263
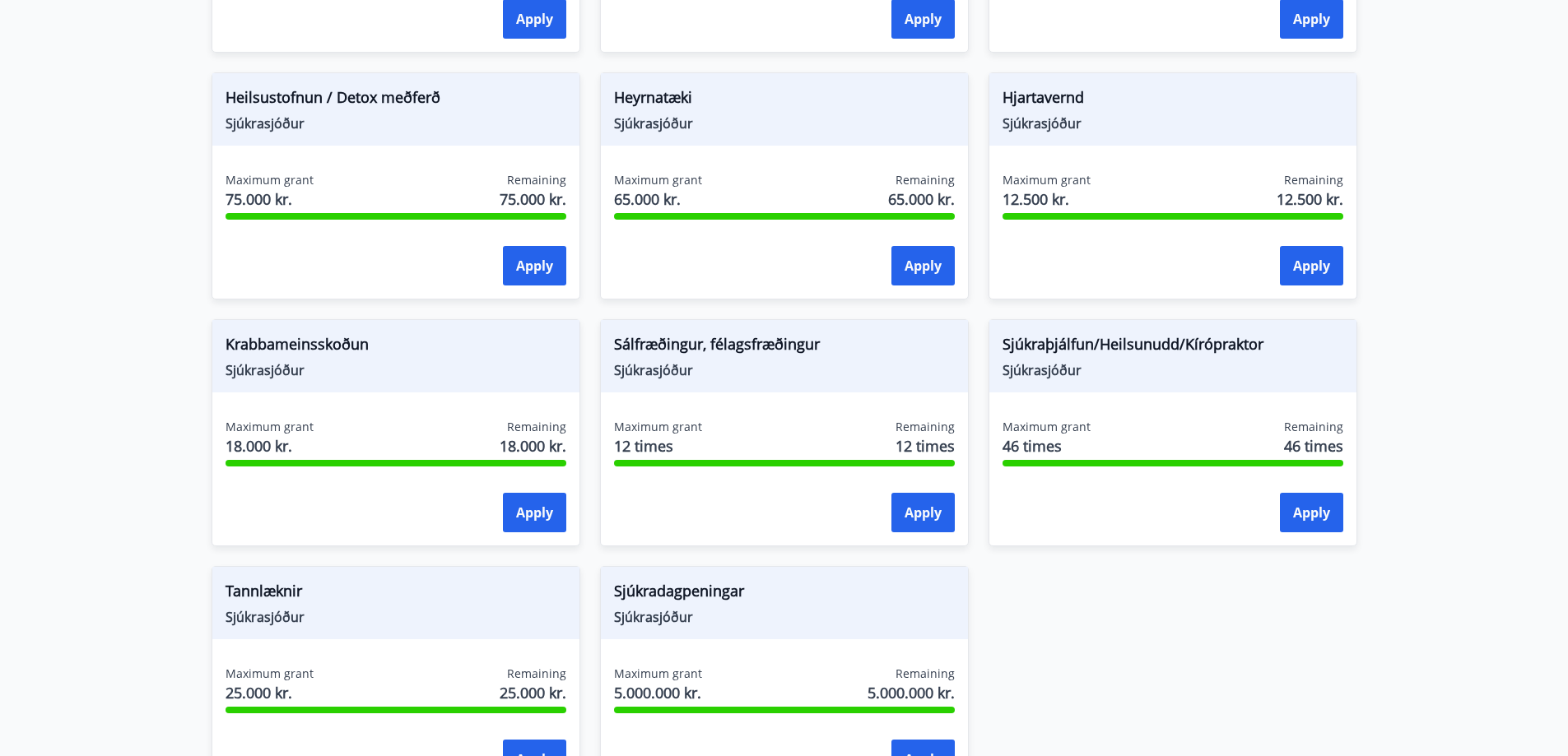
scroll to position [987, 0]
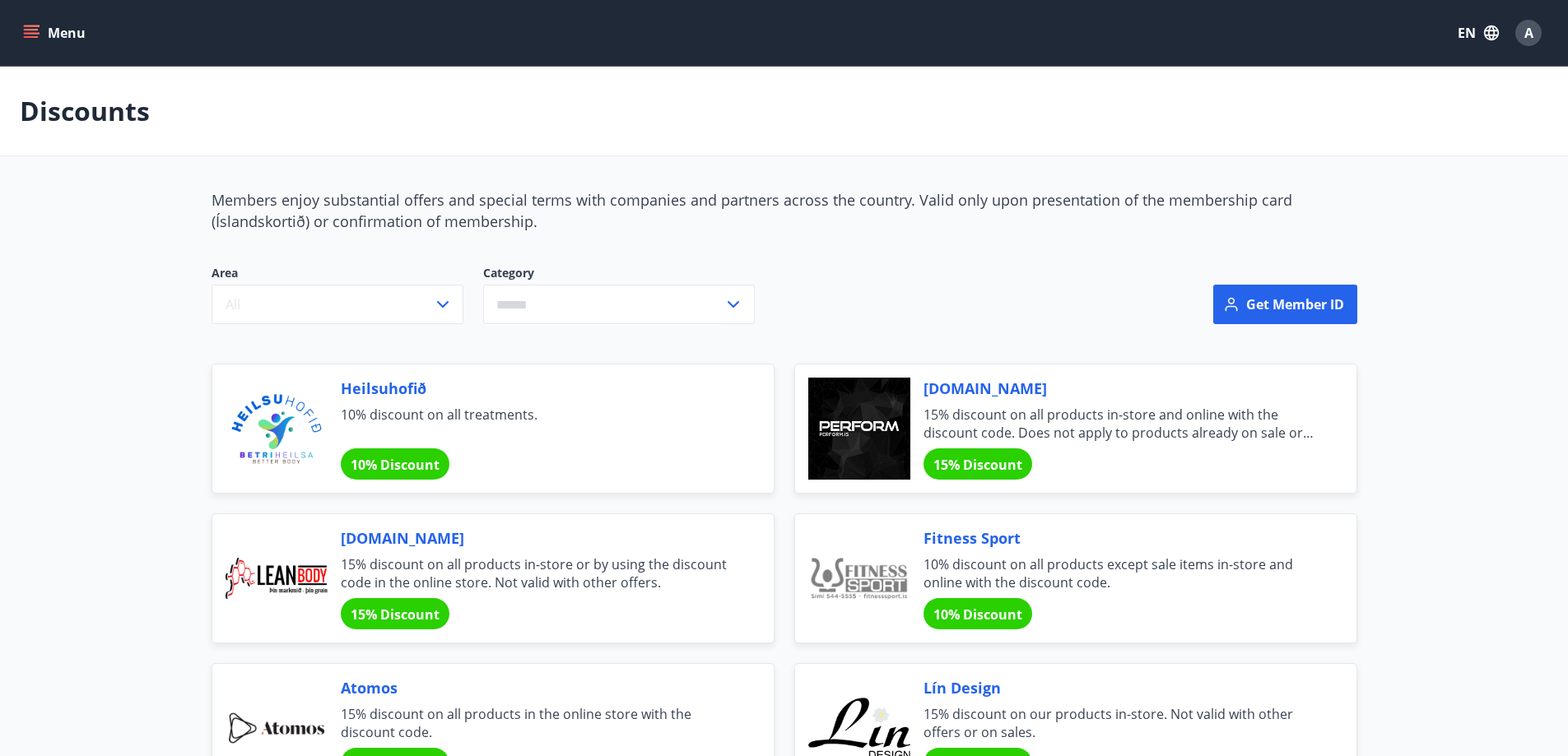
click at [21, 37] on button "Menu" at bounding box center [56, 32] width 73 height 30
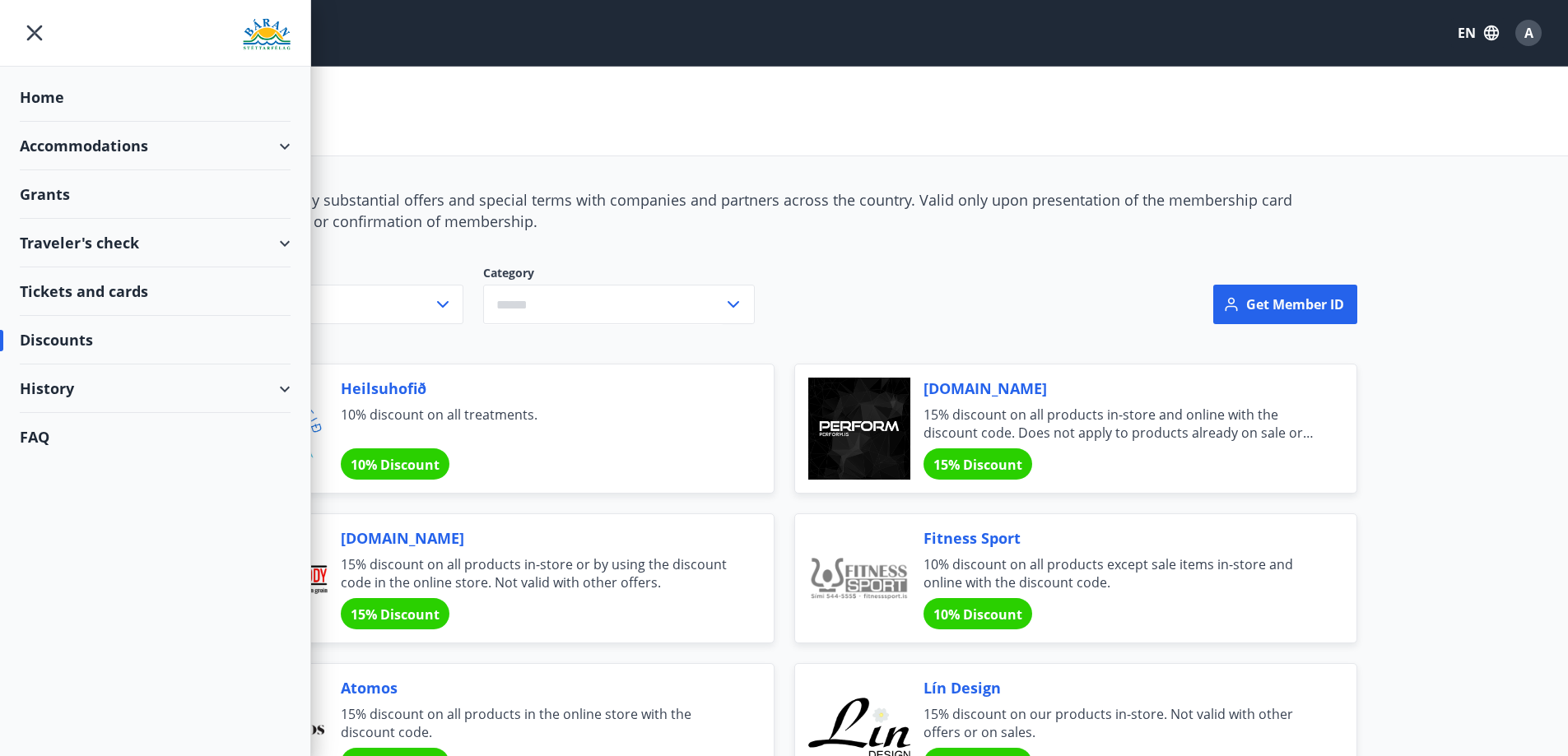
click at [92, 139] on div "Accommodations" at bounding box center [155, 146] width 271 height 48
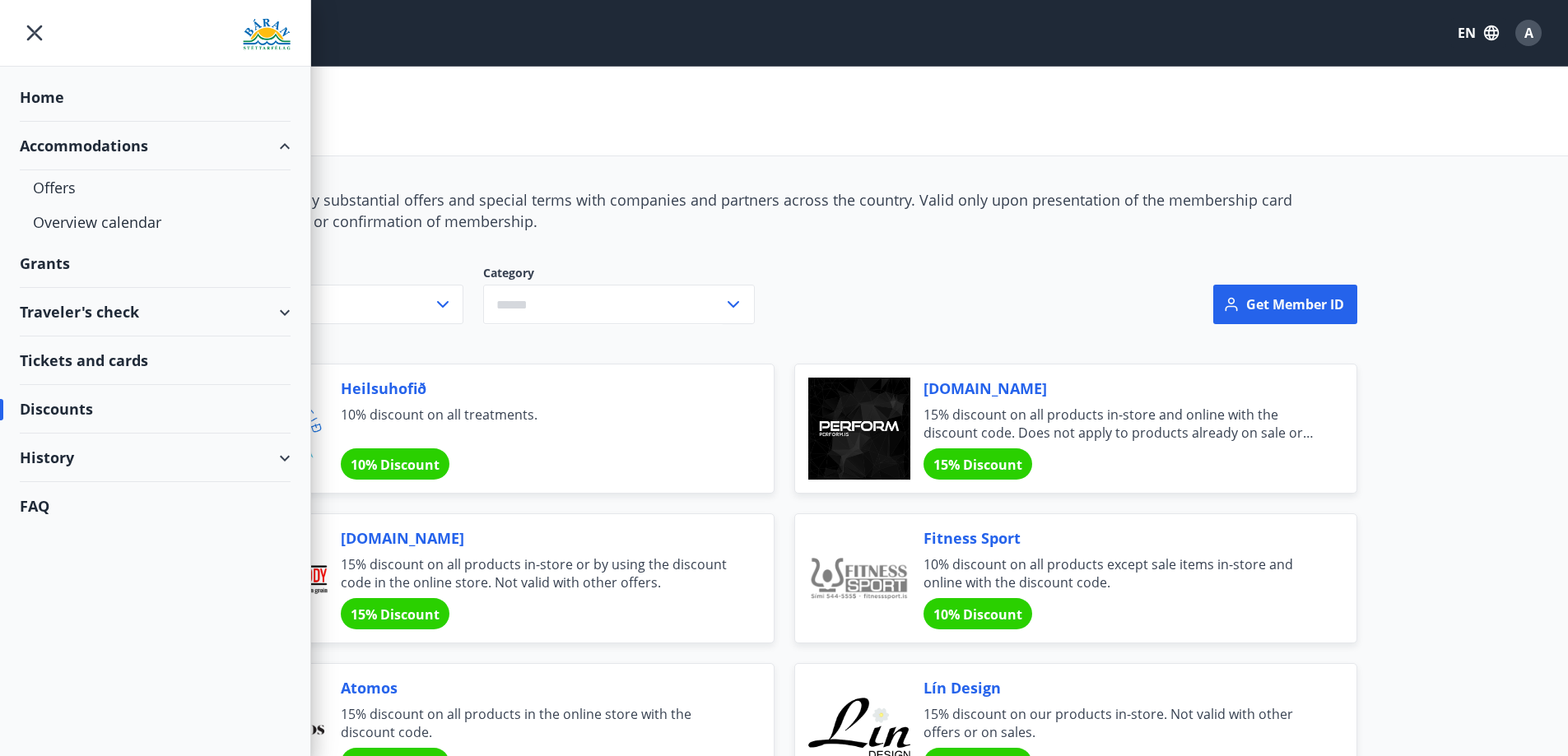
click at [58, 122] on div "Grants" at bounding box center [155, 96] width 271 height 48
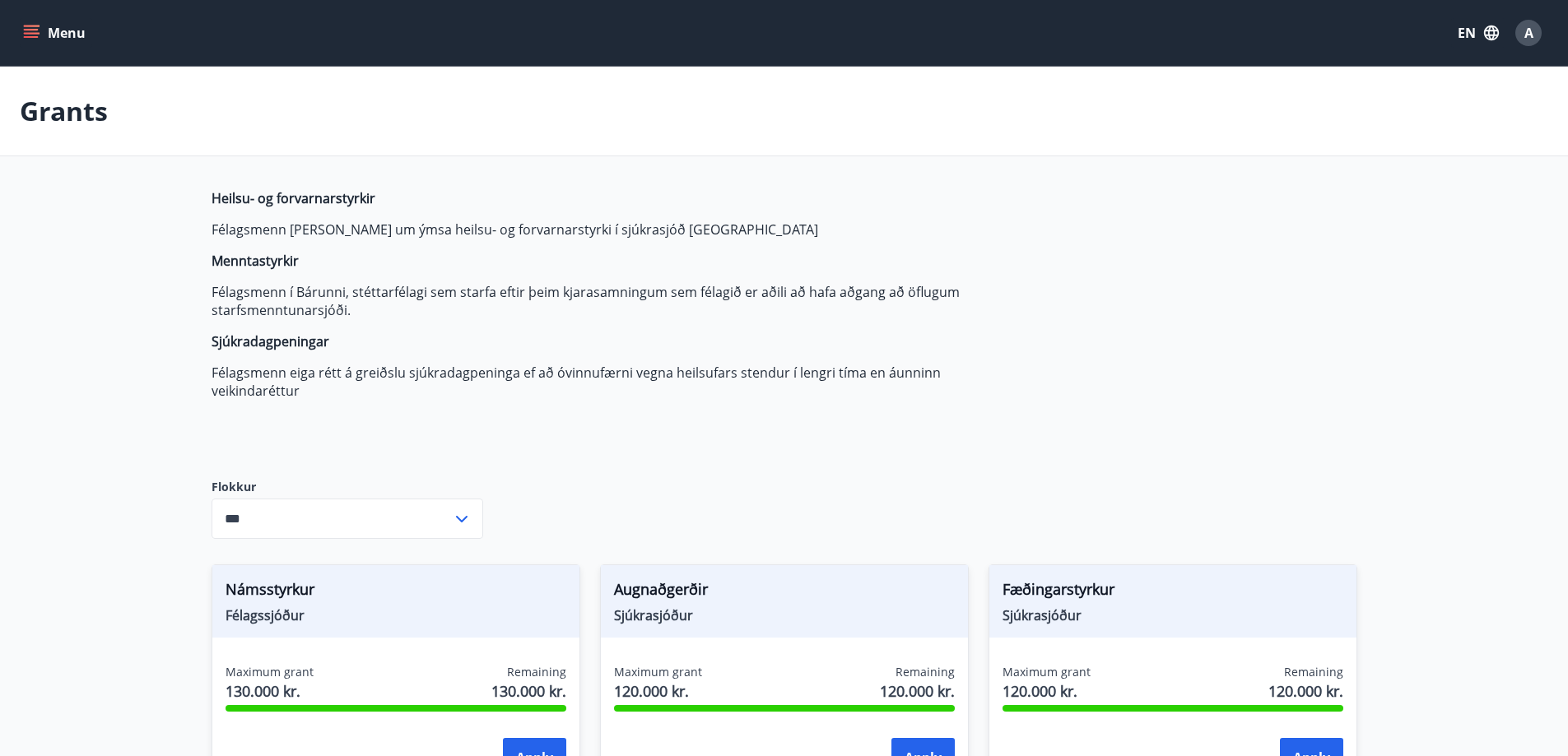
type input "***"
click at [1531, 32] on span "A" at bounding box center [1529, 32] width 9 height 18
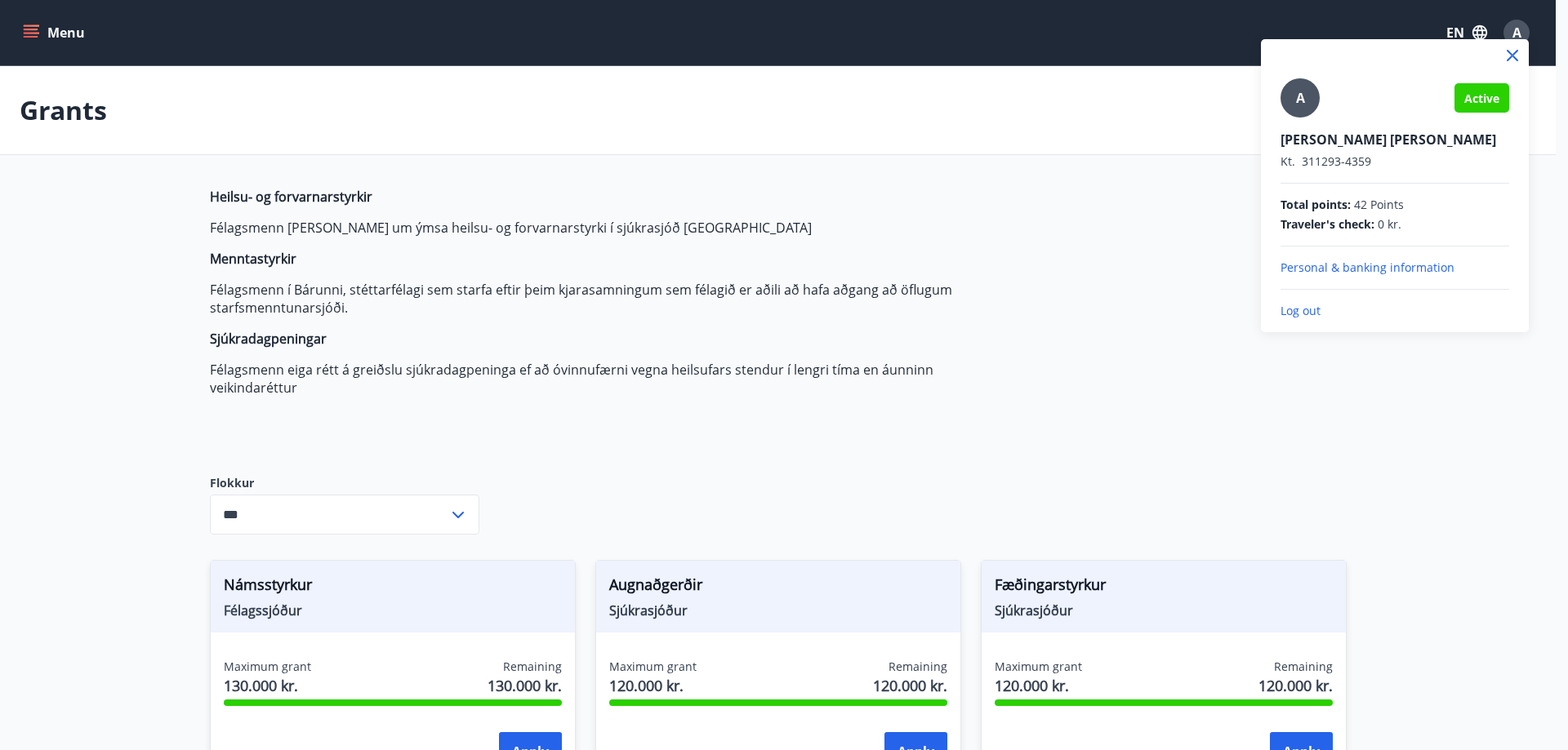
click at [1306, 306] on p "Log out" at bounding box center [1395, 311] width 229 height 17
